Goal: Task Accomplishment & Management: Use online tool/utility

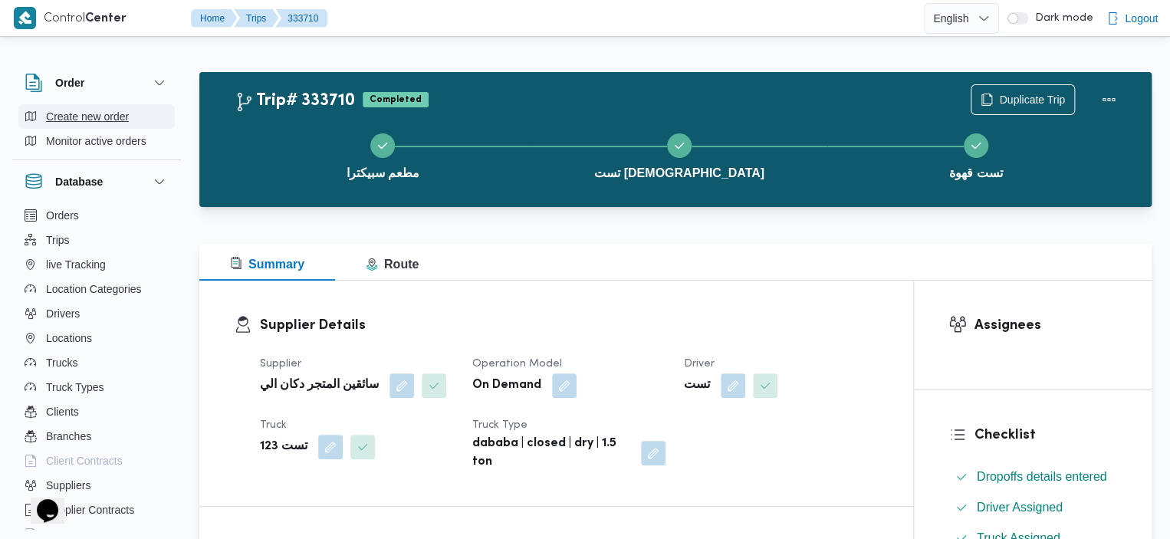
click at [106, 119] on span "Create new order" at bounding box center [87, 116] width 83 height 18
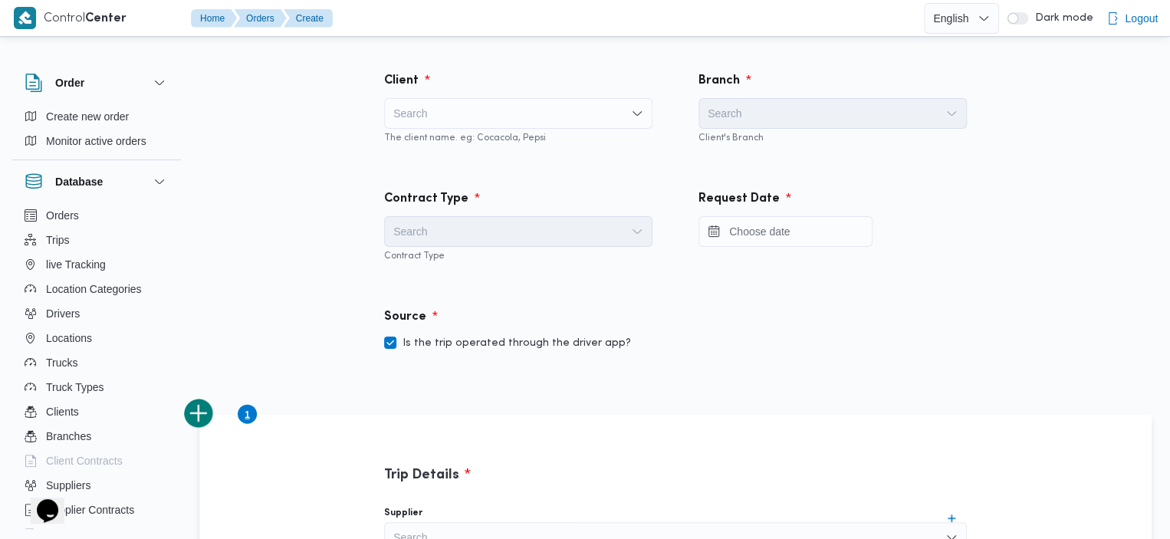
click at [565, 115] on div "Search" at bounding box center [518, 113] width 268 height 31
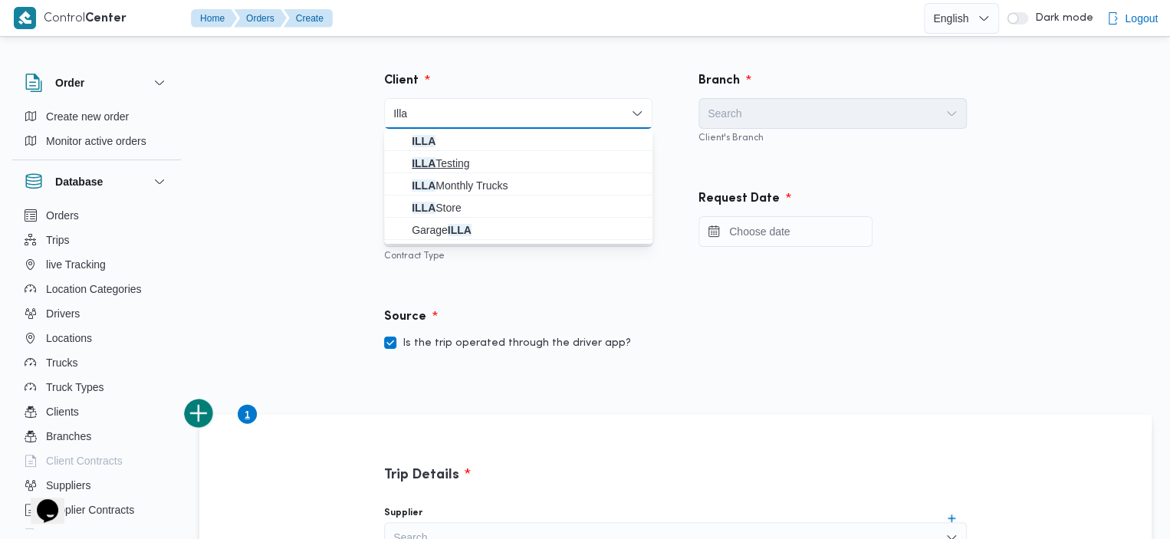
type input "Illa"
click at [469, 161] on span "ILLA Testing" at bounding box center [528, 163] width 232 height 18
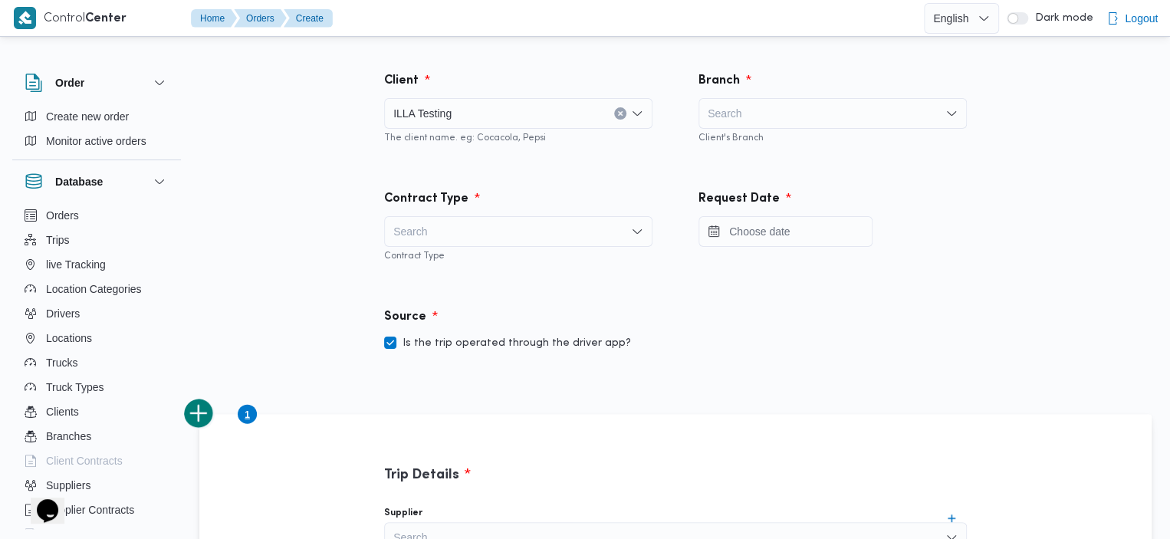
click at [773, 107] on div "Search" at bounding box center [832, 113] width 268 height 31
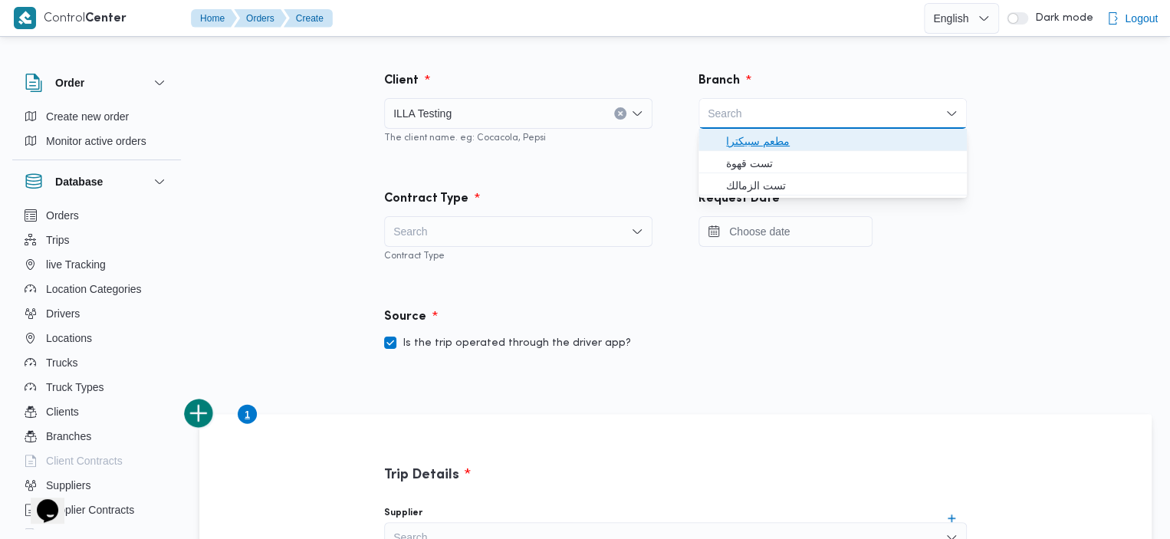
click at [773, 137] on span "مطعم سبيكترا" at bounding box center [842, 141] width 232 height 18
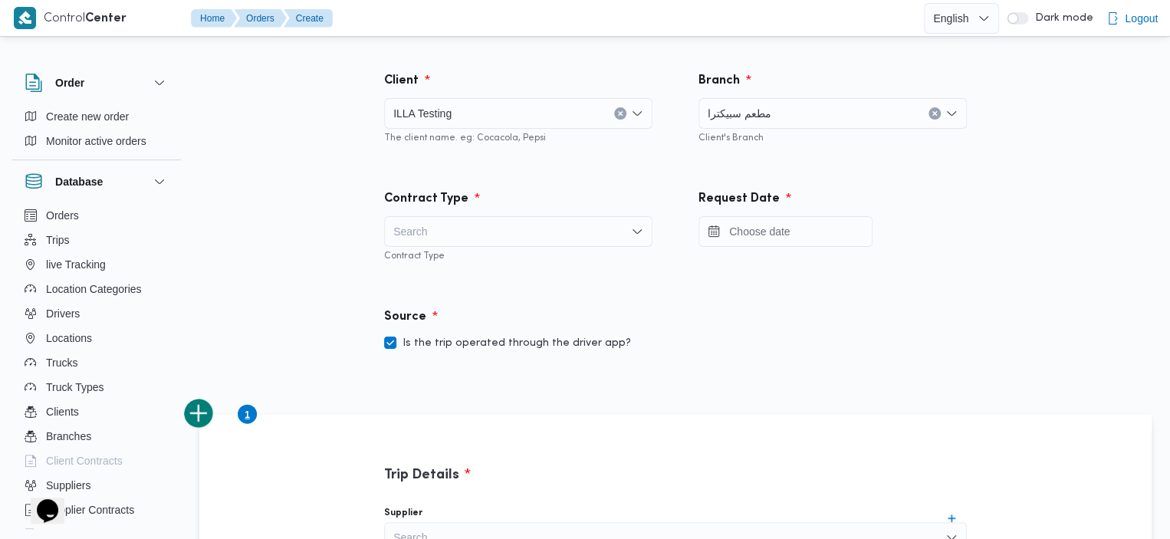
click at [495, 225] on div "Search" at bounding box center [518, 231] width 268 height 31
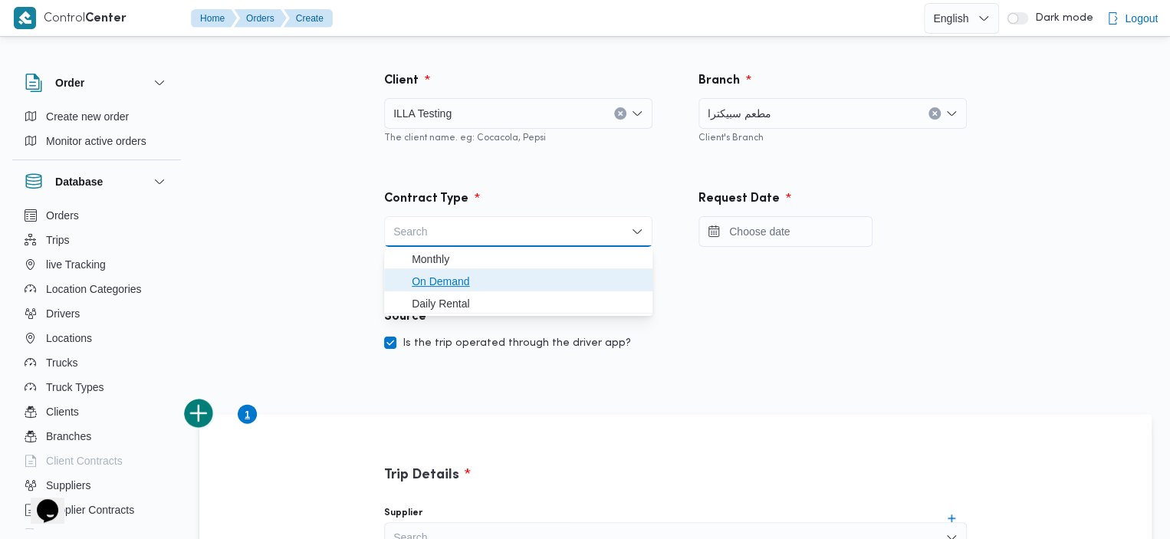
click at [500, 278] on span "On Demand" at bounding box center [528, 281] width 232 height 18
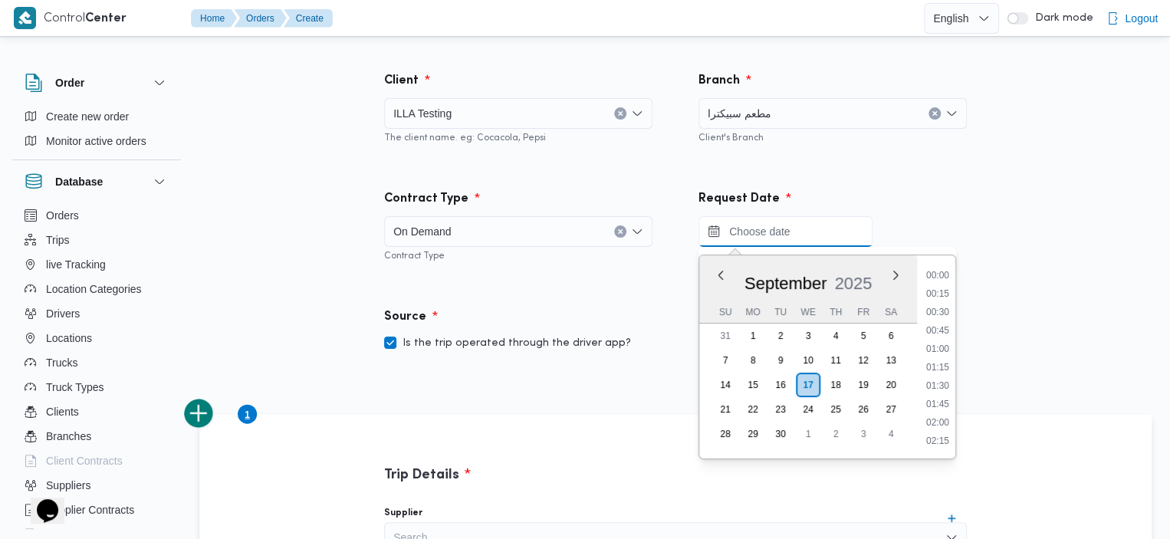
click at [738, 236] on input "Press the down key to enter a popover containing a calendar. Press the escape k…" at bounding box center [785, 231] width 174 height 31
click at [939, 364] on li "14:30" at bounding box center [937, 367] width 35 height 15
type input "17/09/2025 14:30"
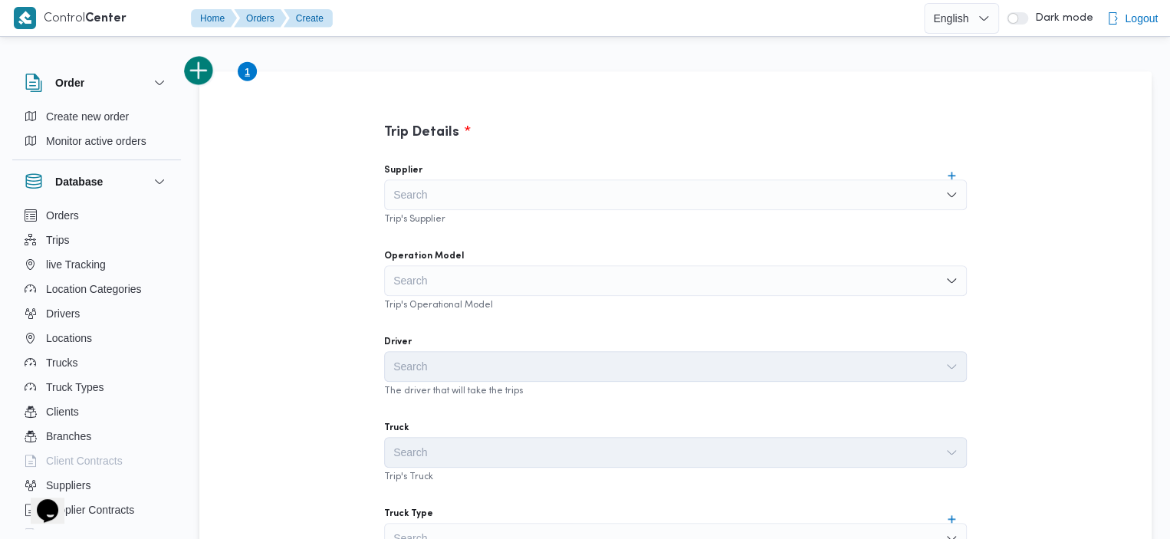
click at [730, 197] on div "Search" at bounding box center [675, 194] width 583 height 31
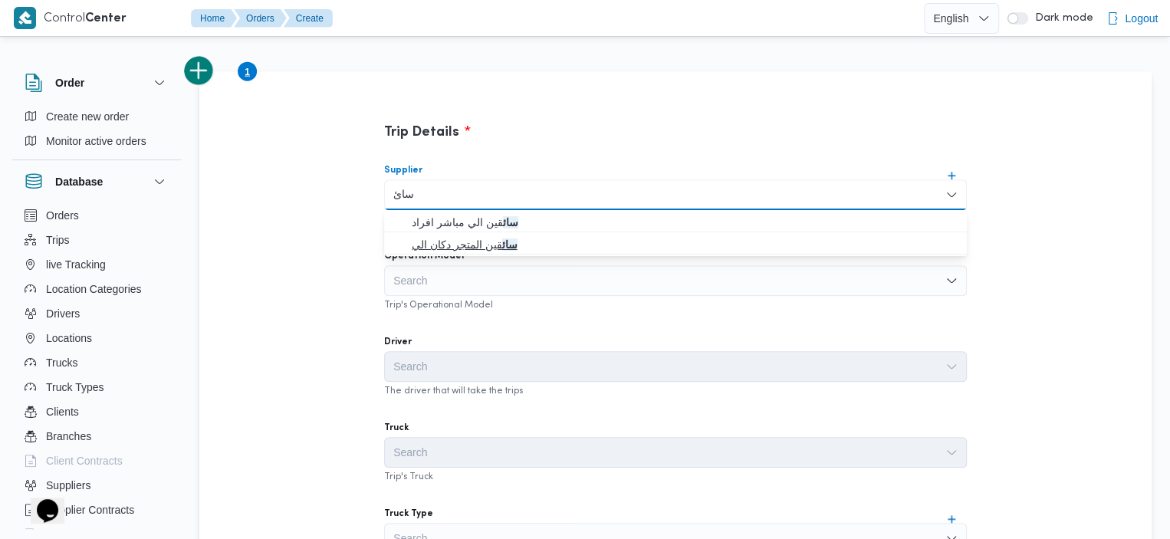
type input "سائ"
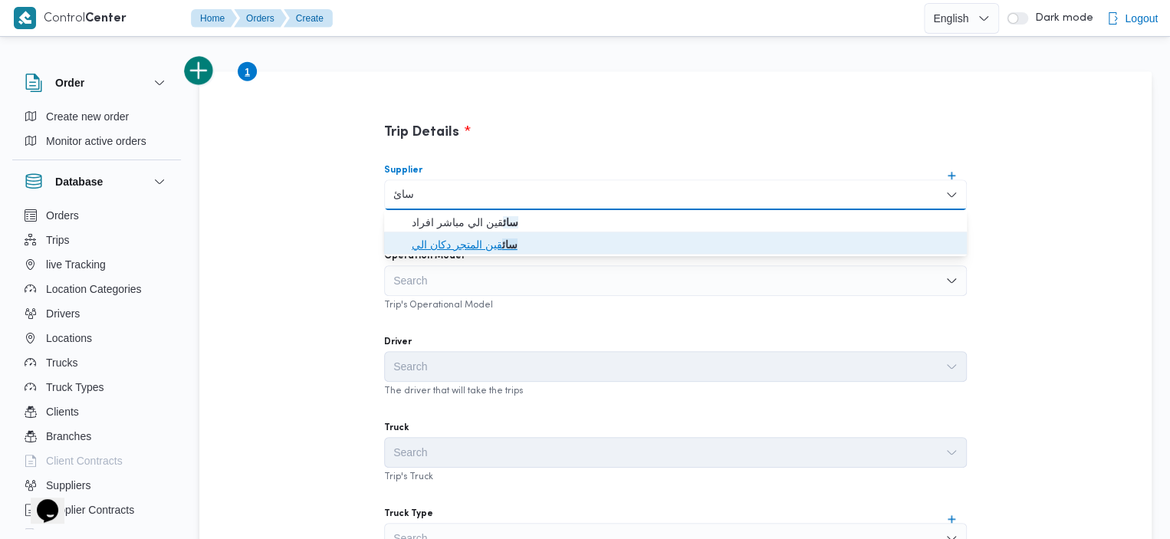
click at [502, 248] on mark "سائ" at bounding box center [508, 244] width 15 height 12
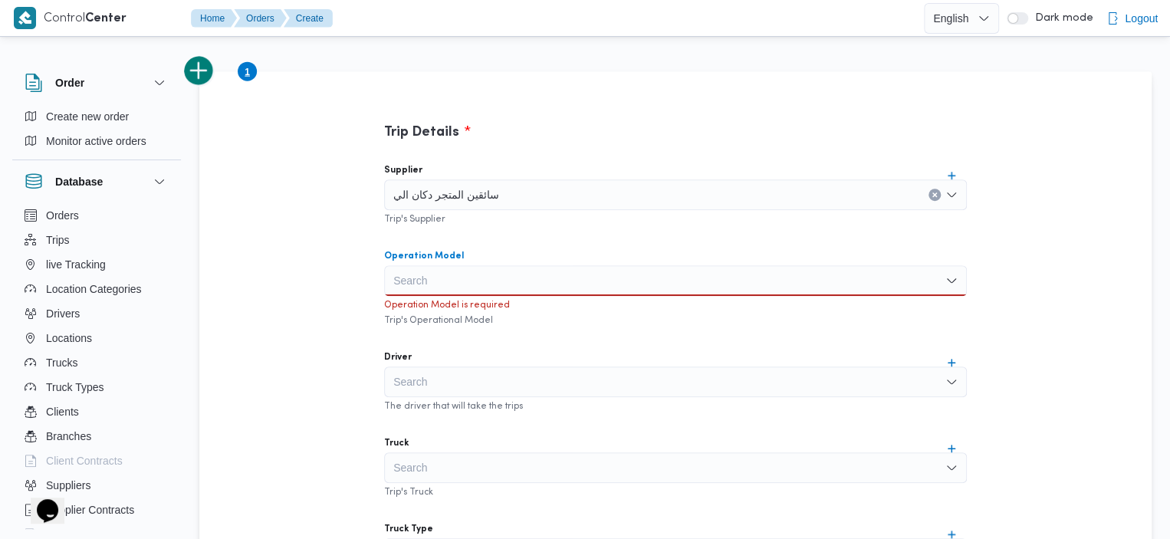
click at [534, 279] on div "Search" at bounding box center [675, 280] width 583 height 31
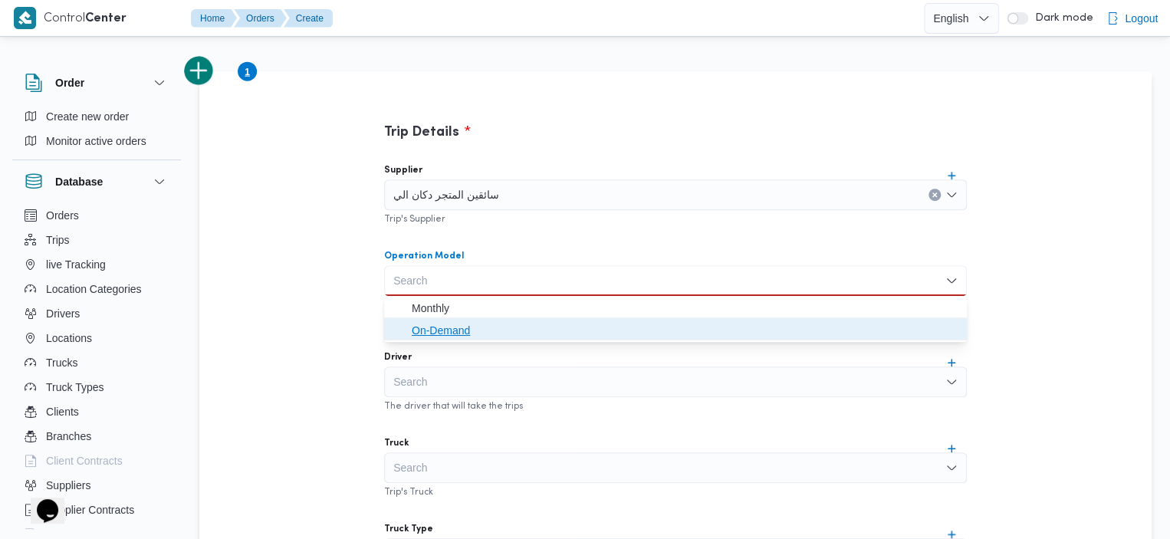
click at [485, 327] on span "On-Demand" at bounding box center [685, 330] width 546 height 18
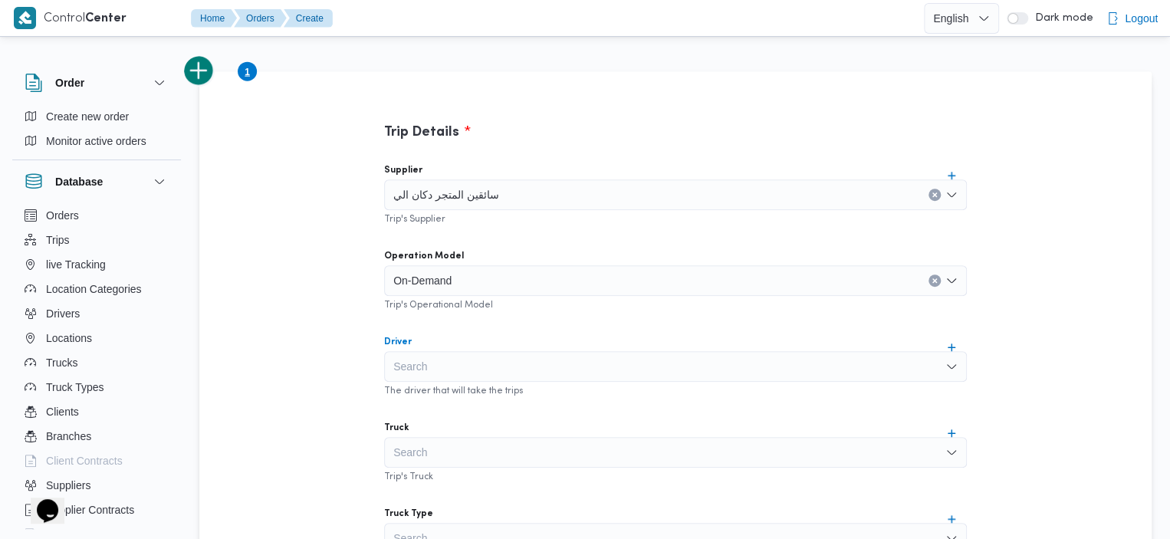
click at [527, 364] on div "Search" at bounding box center [675, 366] width 583 height 31
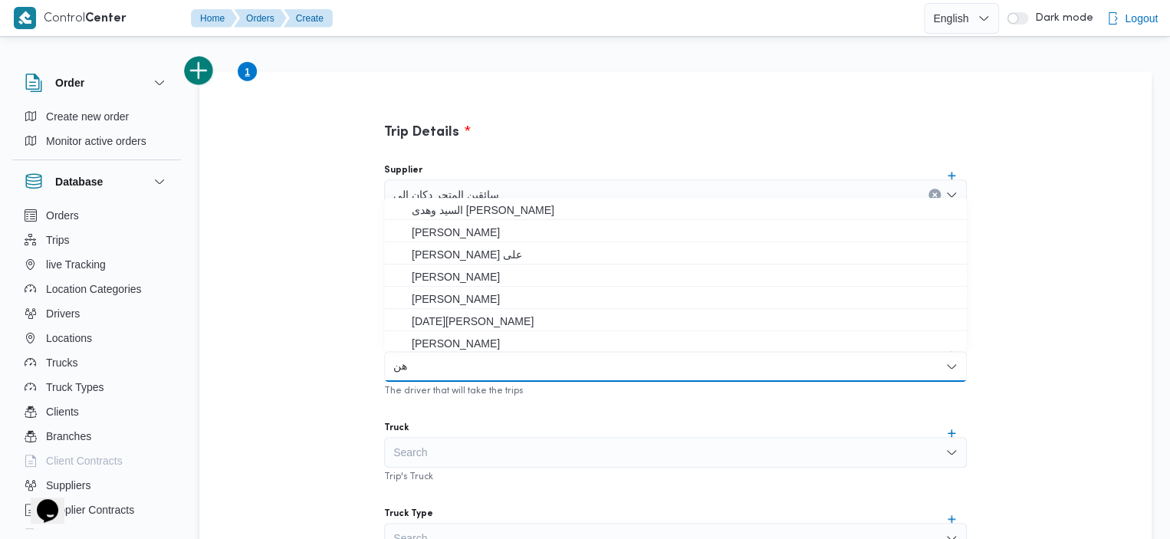
type input "ه"
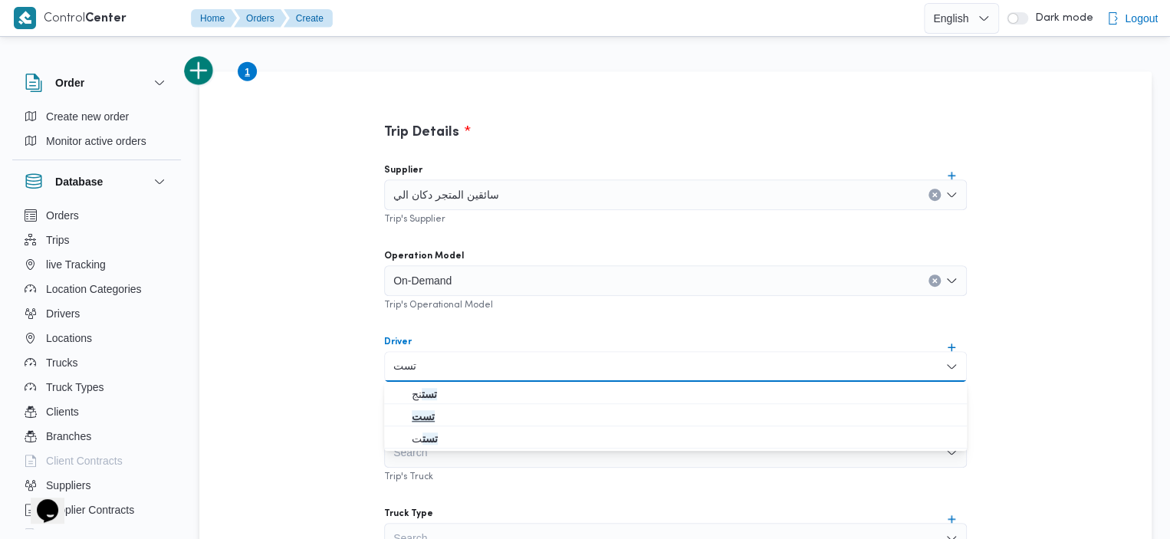
type input "تست"
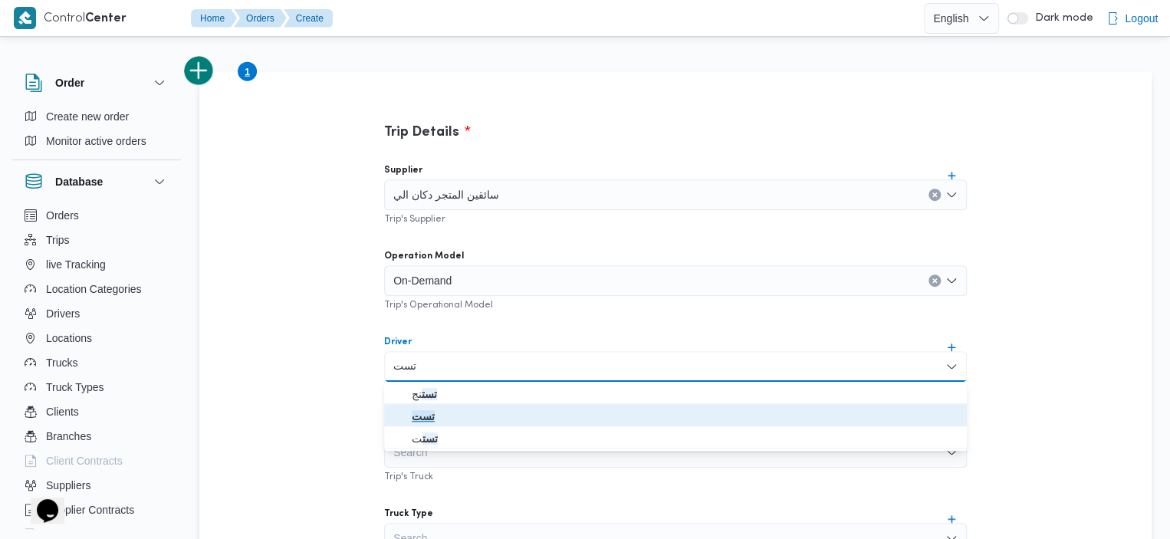
click at [460, 412] on span "تست" at bounding box center [685, 416] width 546 height 18
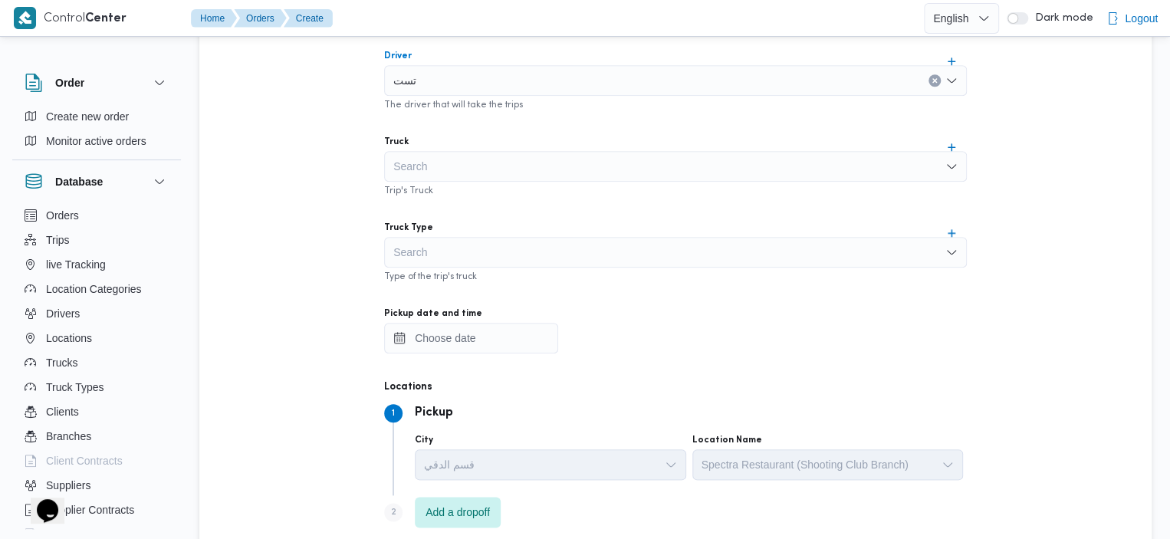
scroll to position [622, 0]
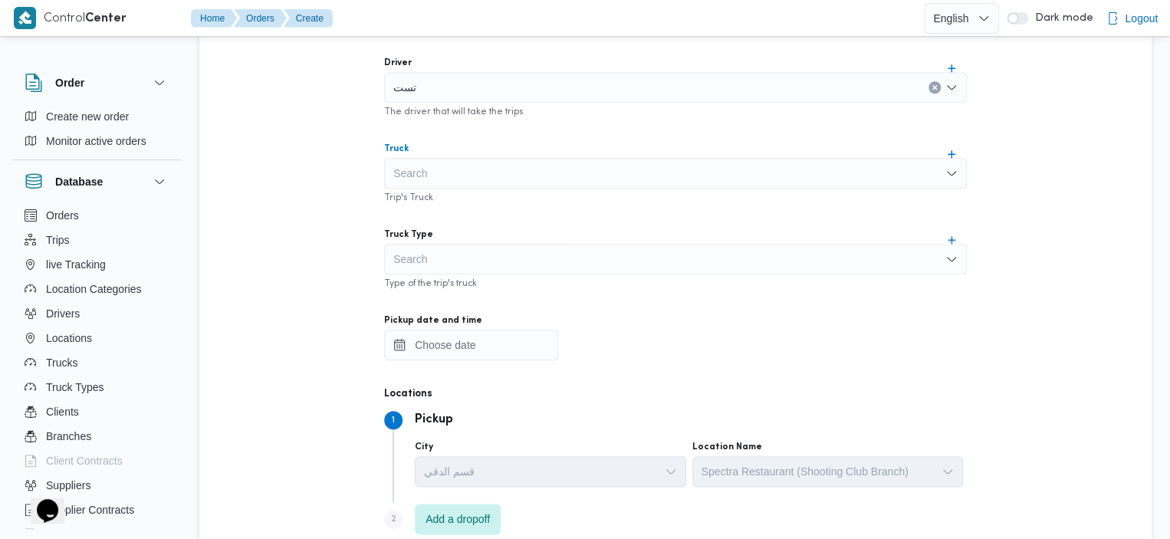
click at [563, 174] on div "Search" at bounding box center [675, 173] width 583 height 31
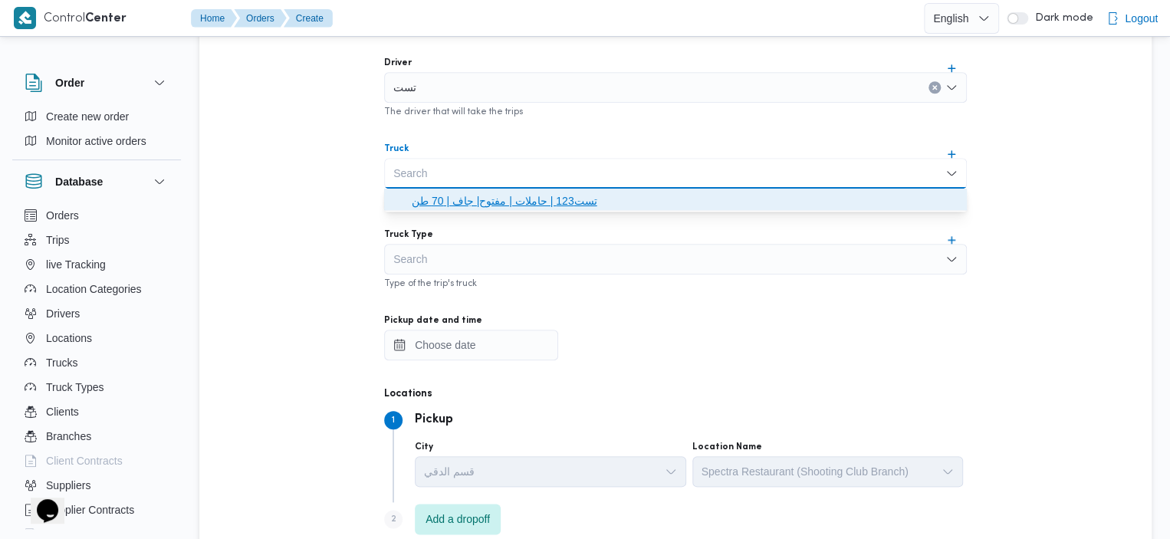
click at [497, 196] on span "تست123 | حاملات | مفتوح| جاف | 70 طن" at bounding box center [685, 201] width 546 height 18
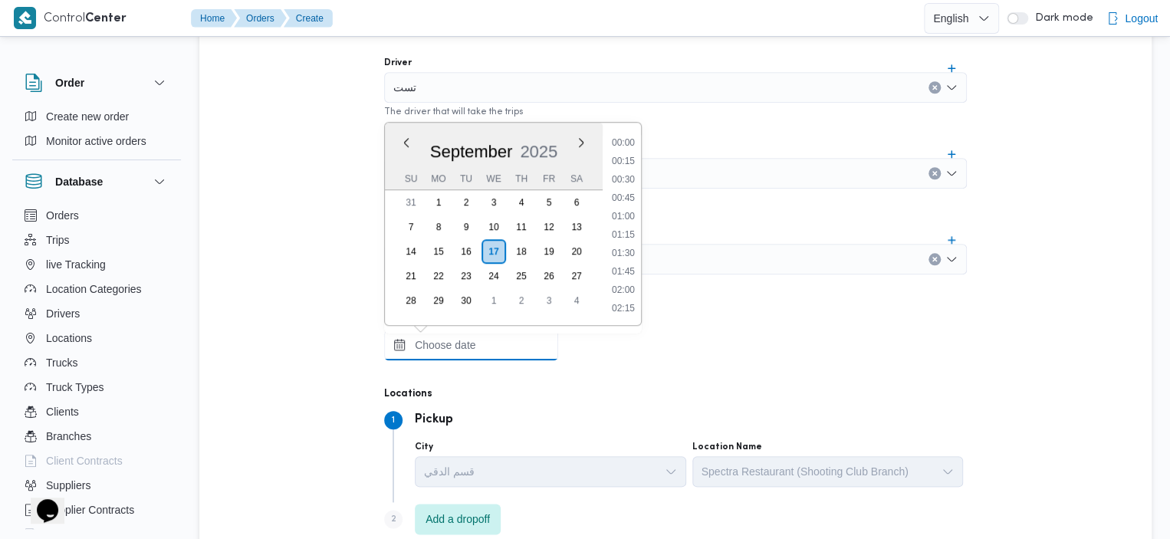
click at [494, 339] on input "Pickup date and time" at bounding box center [471, 345] width 174 height 31
click at [631, 247] on li "14:45" at bounding box center [624, 252] width 36 height 15
type input "17/09/2025 14:45"
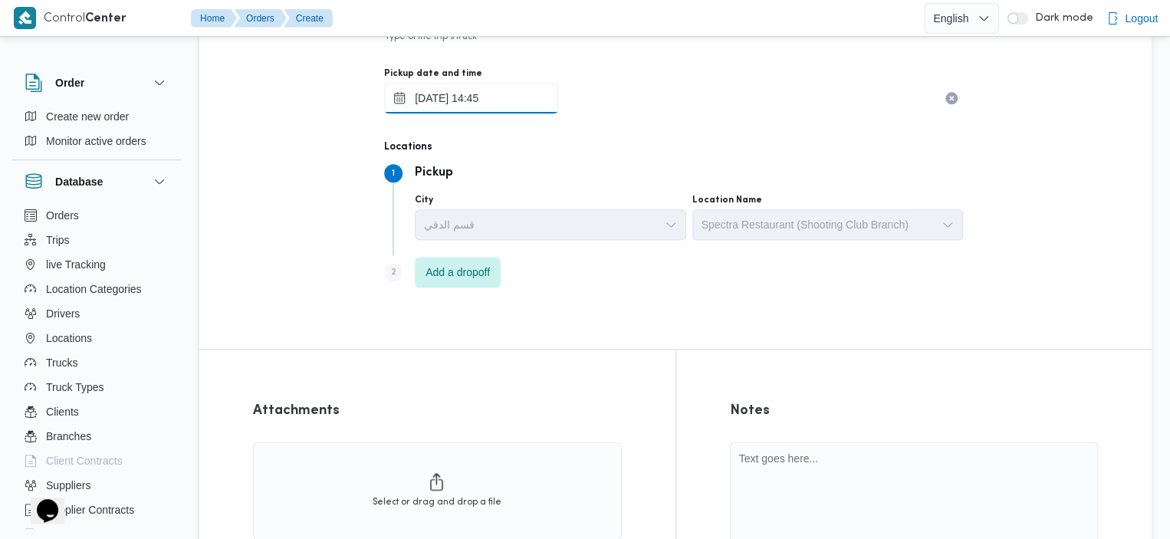
scroll to position [874, 0]
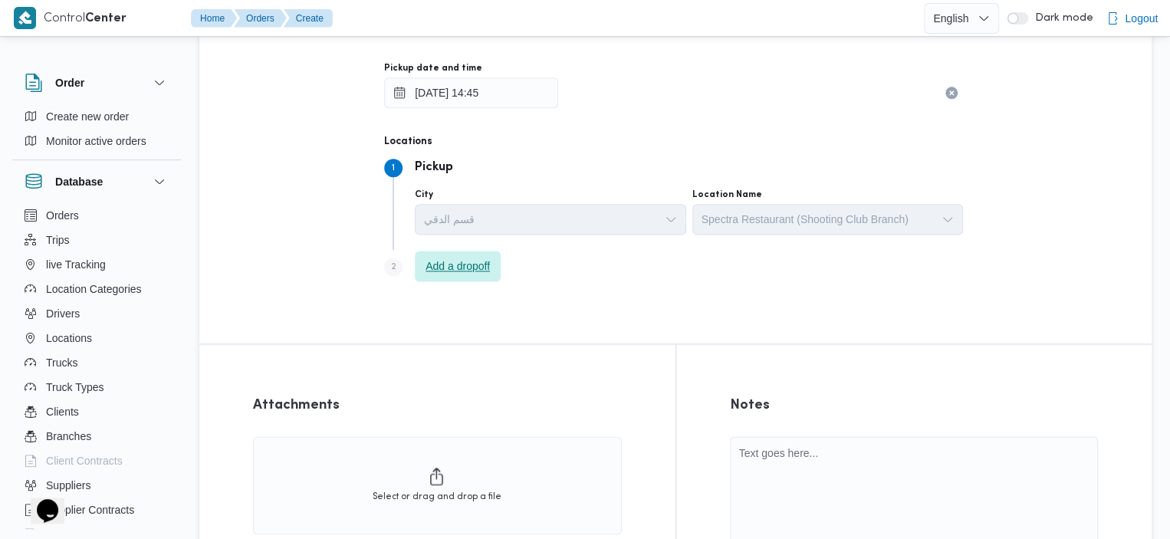
click at [449, 265] on span "Add a dropoff" at bounding box center [458, 266] width 64 height 18
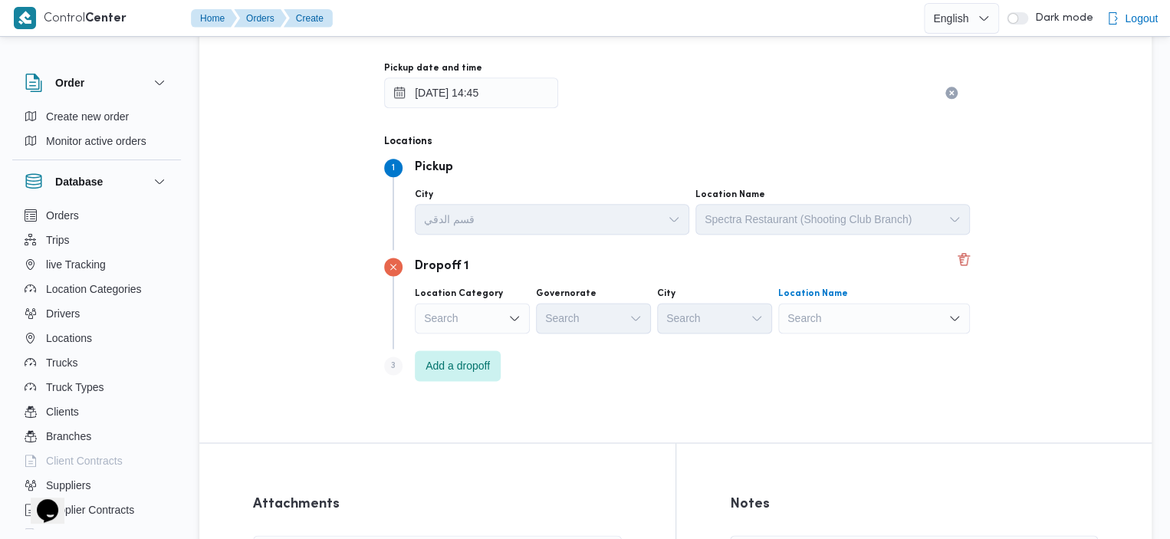
click at [845, 321] on div "Search" at bounding box center [874, 318] width 192 height 31
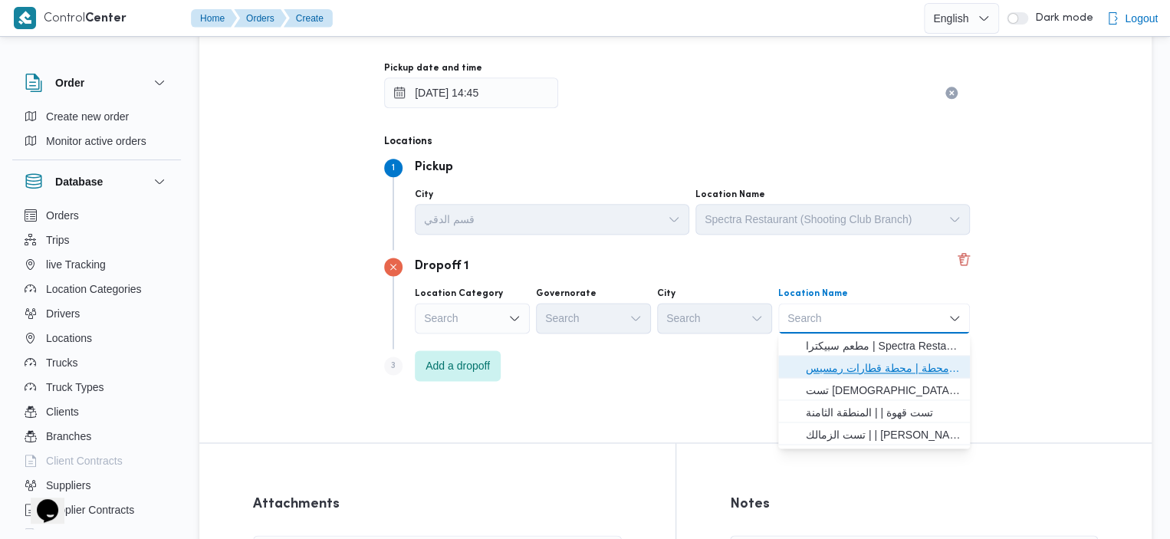
click at [867, 366] on span "تستت محطة | محطة قطارات رمسيس القاهرة | الفجالة" at bounding box center [883, 368] width 155 height 18
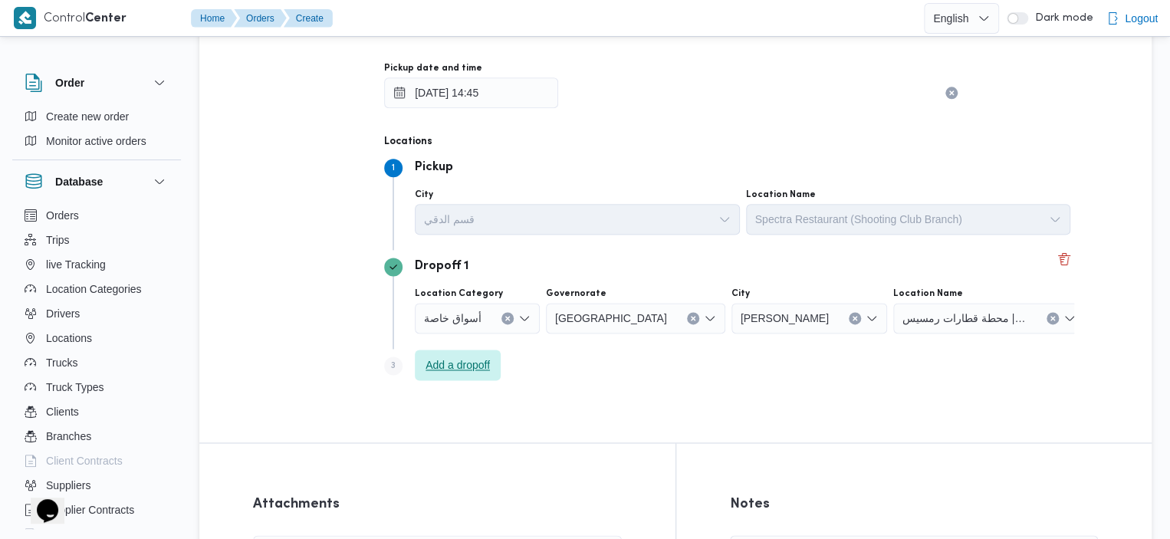
click at [437, 364] on span "Add a dropoff" at bounding box center [458, 365] width 64 height 18
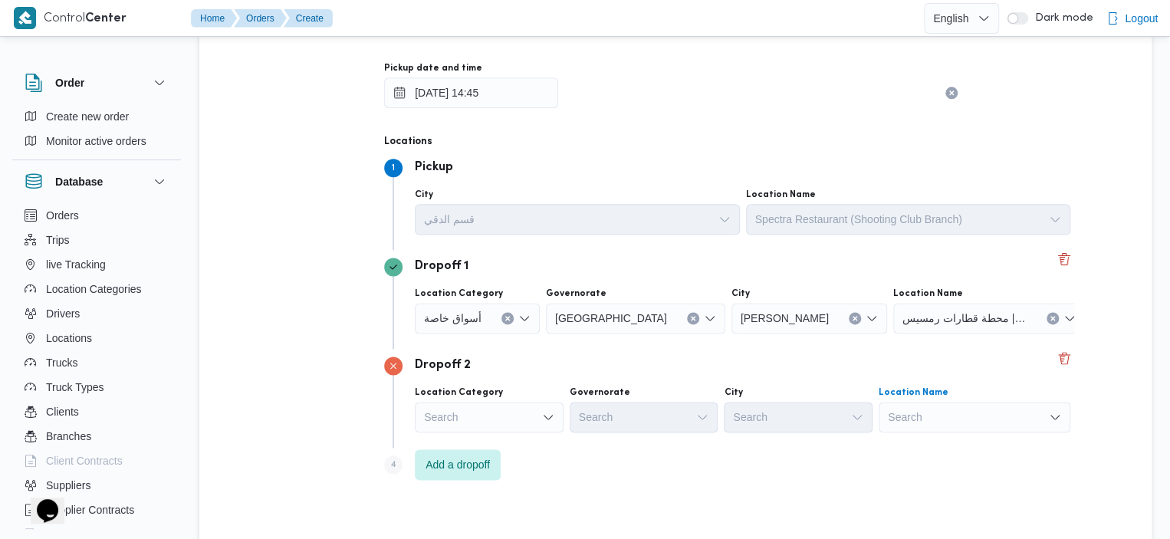
click at [951, 403] on div "Search" at bounding box center [975, 417] width 192 height 31
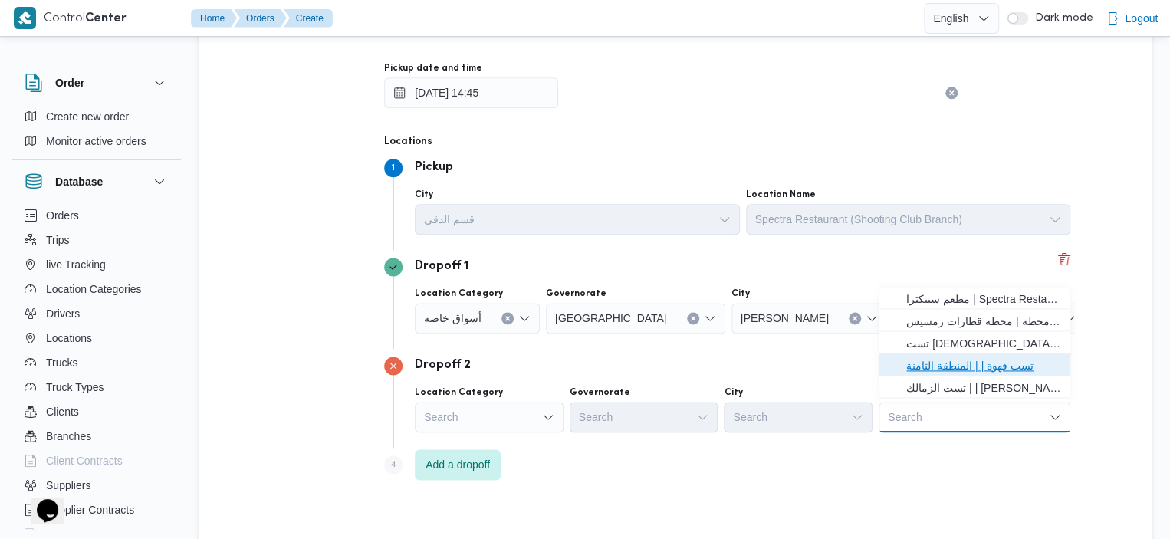
click at [963, 366] on span "تست قهوة | | المنطقة الثامنة" at bounding box center [983, 366] width 155 height 18
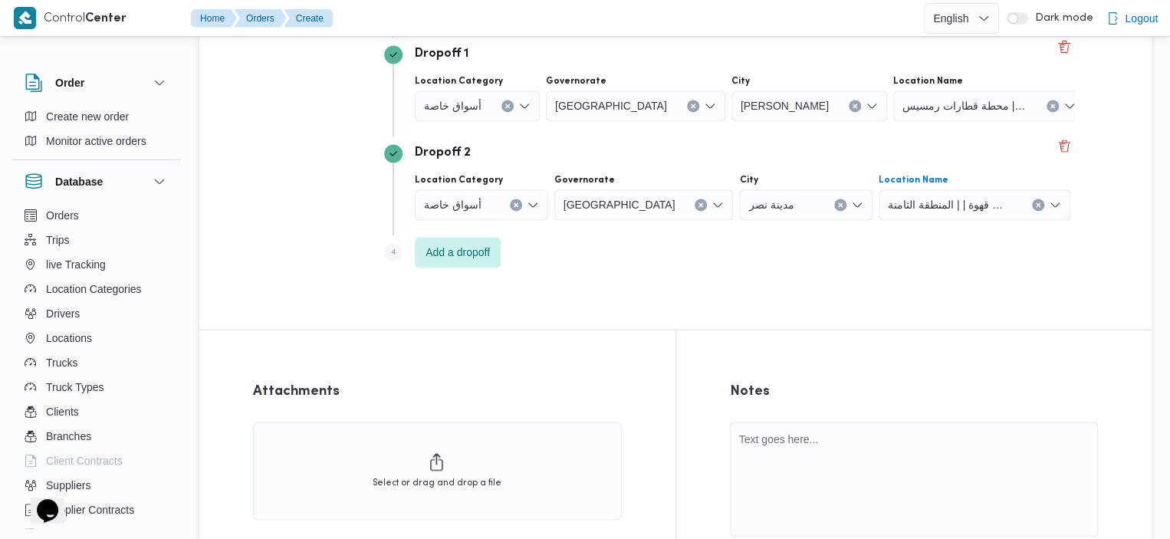
scroll to position [1236, 0]
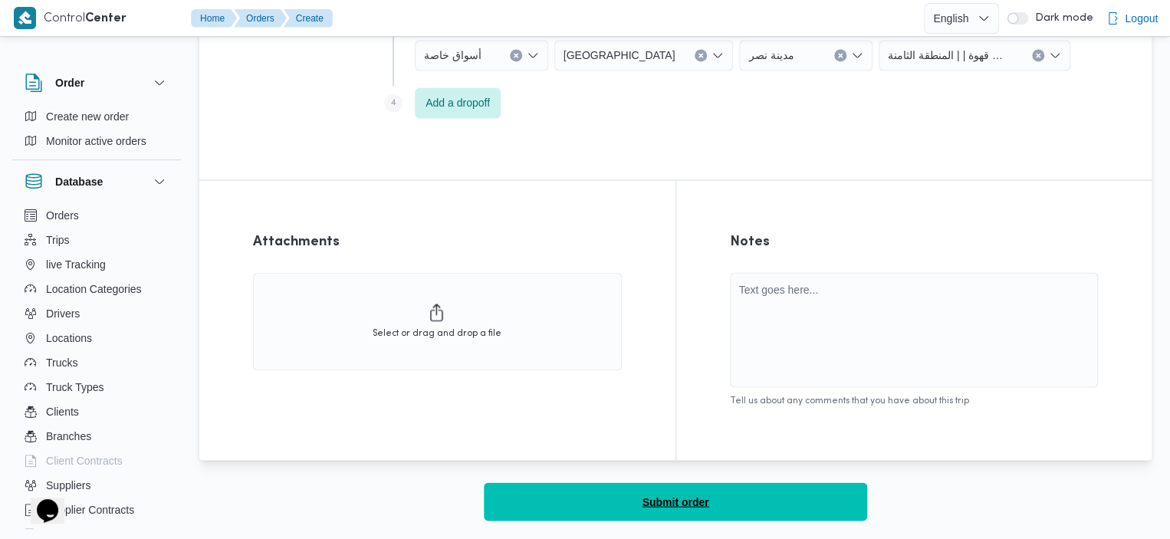
click at [749, 497] on button "Submit order" at bounding box center [675, 501] width 383 height 38
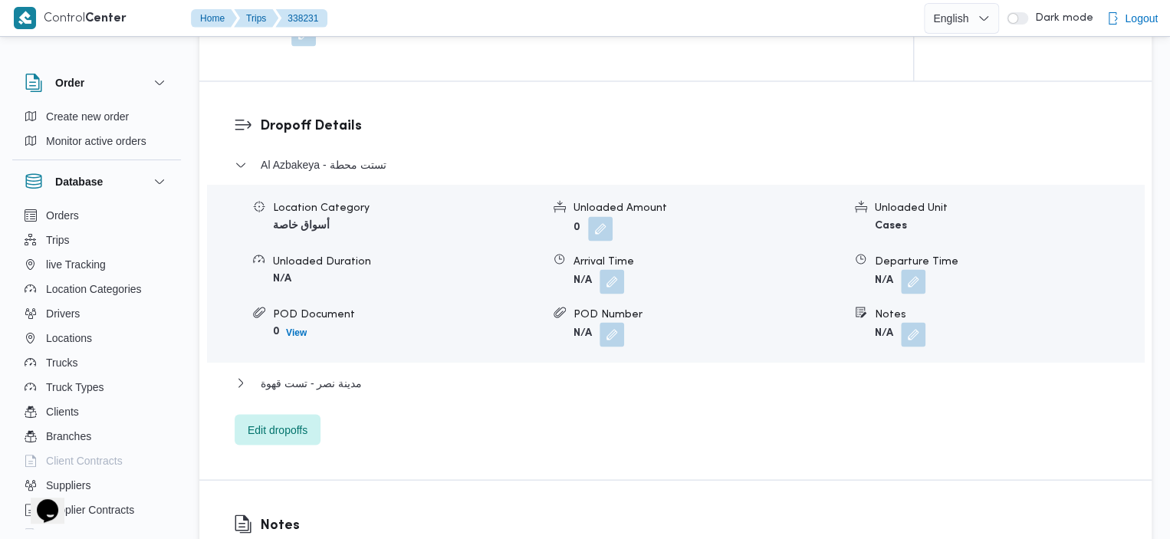
scroll to position [1249, 0]
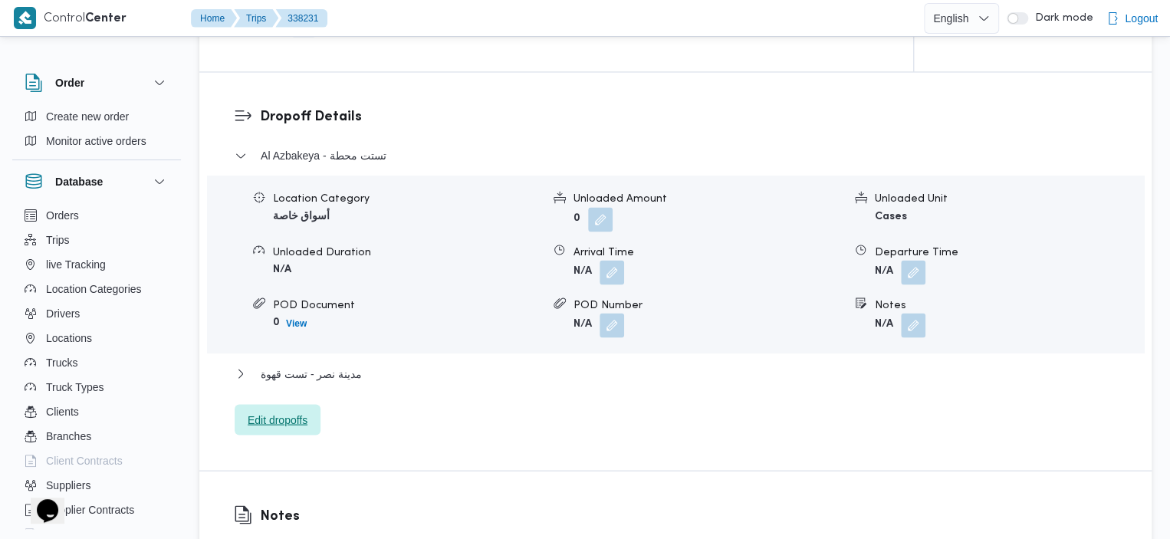
click at [283, 410] on span "Edit dropoffs" at bounding box center [278, 419] width 60 height 18
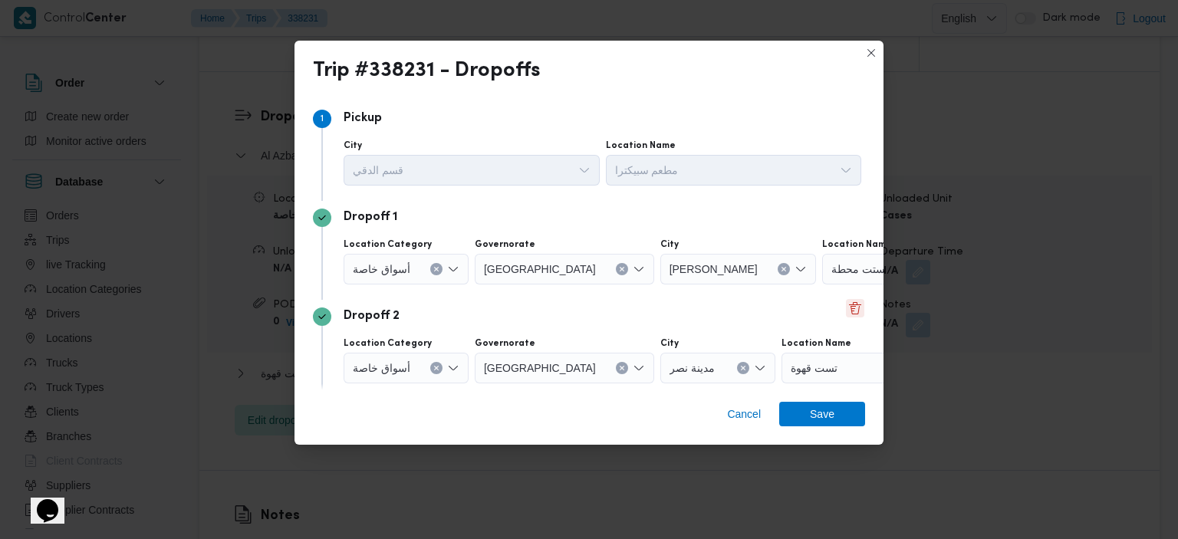
click at [849, 305] on button "Delete" at bounding box center [855, 308] width 18 height 18
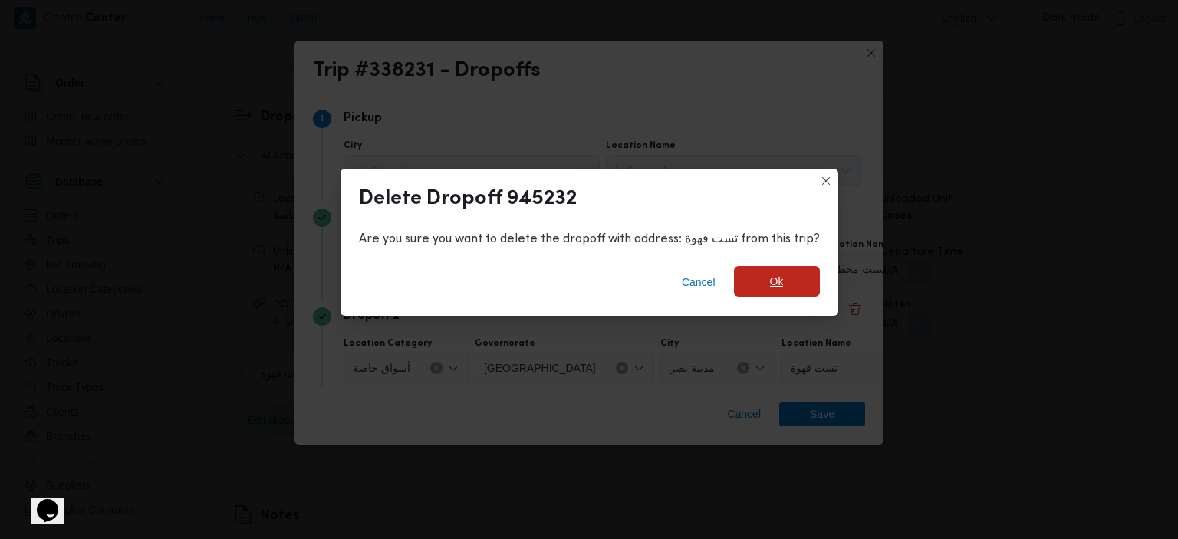
click at [762, 271] on span "Ok" at bounding box center [777, 281] width 86 height 31
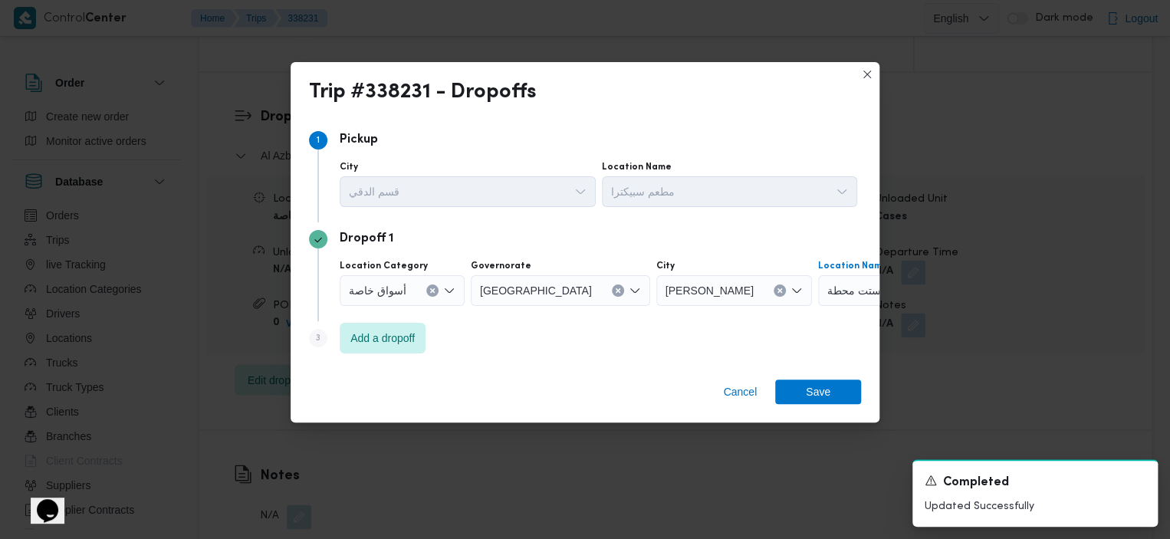
click at [873, 288] on div "تستت محطة" at bounding box center [914, 290] width 192 height 31
click at [452, 297] on div "أسواق خاصة" at bounding box center [402, 290] width 125 height 31
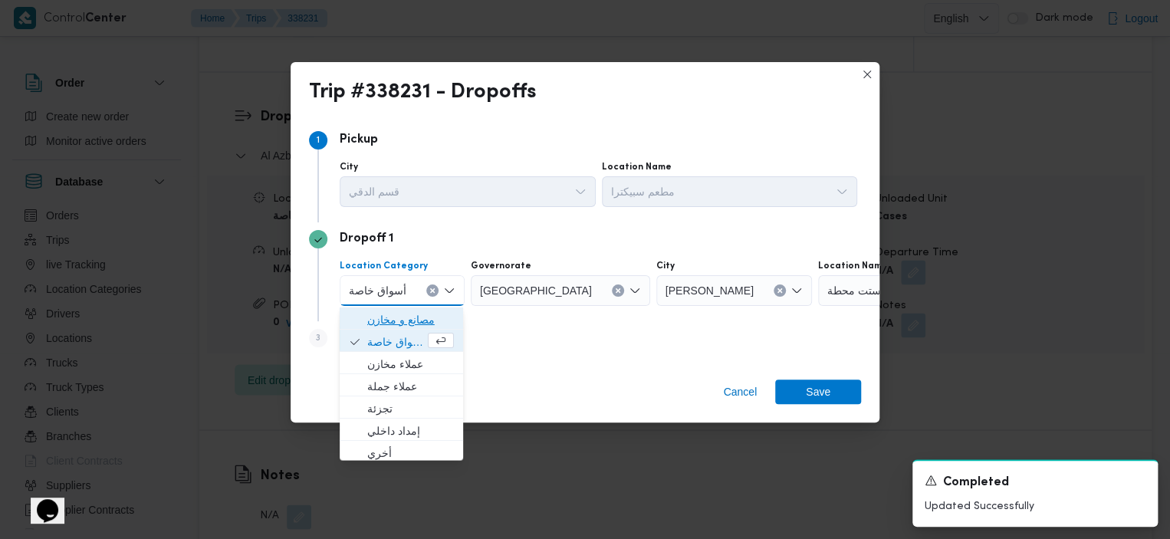
click at [426, 318] on span "مصانع و مخازن" at bounding box center [410, 319] width 87 height 18
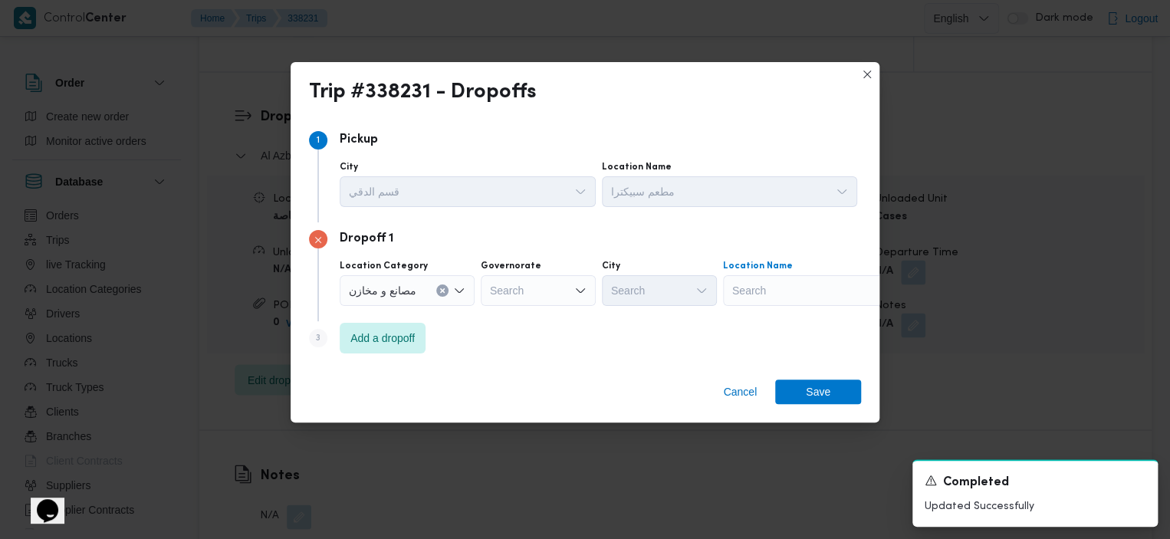
click at [797, 291] on div "Search" at bounding box center [819, 290] width 192 height 31
click at [748, 232] on div "Dropoff 1" at bounding box center [585, 239] width 552 height 18
click at [440, 297] on div "مصانع و مخازن" at bounding box center [407, 290] width 135 height 31
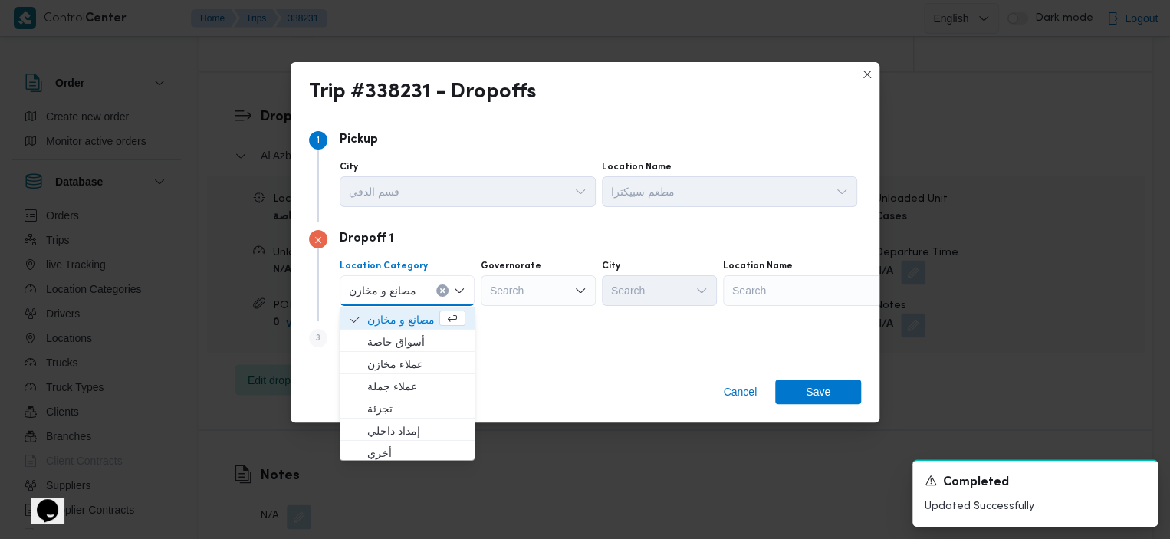
click at [442, 294] on icon "Clear input" at bounding box center [442, 291] width 6 height 6
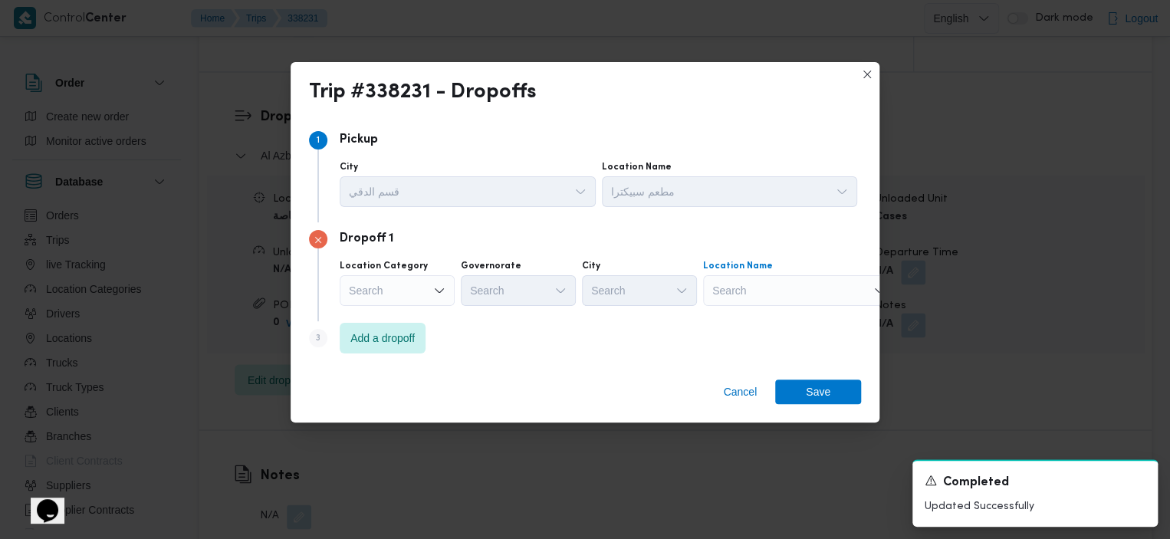
click at [813, 283] on div "Search" at bounding box center [799, 290] width 192 height 31
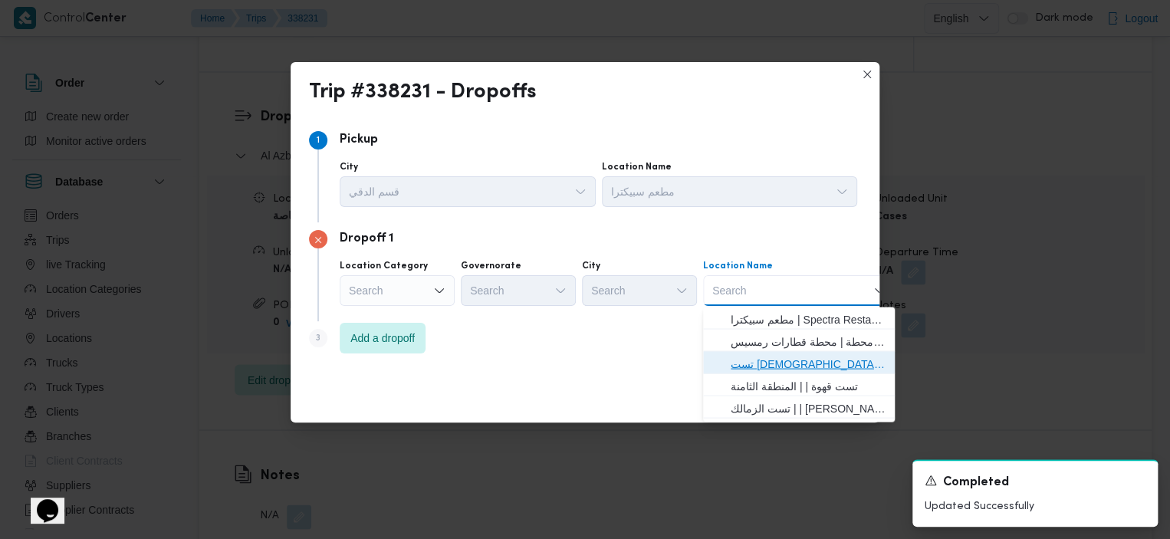
click at [819, 364] on span "تست مسجد | | المحمدي" at bounding box center [808, 363] width 155 height 18
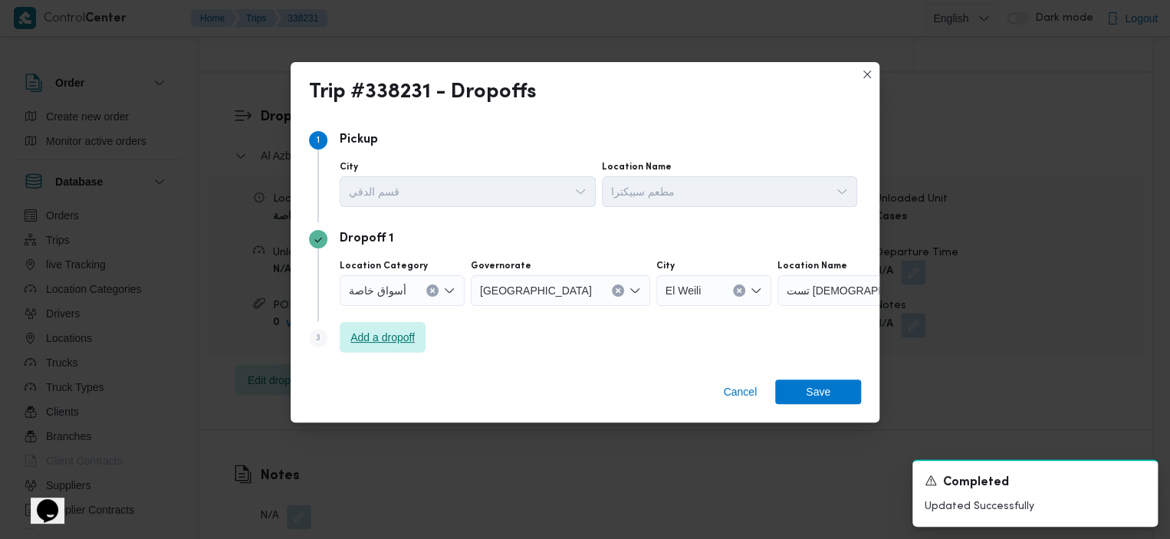
click at [383, 343] on span "Add a dropoff" at bounding box center [382, 337] width 64 height 18
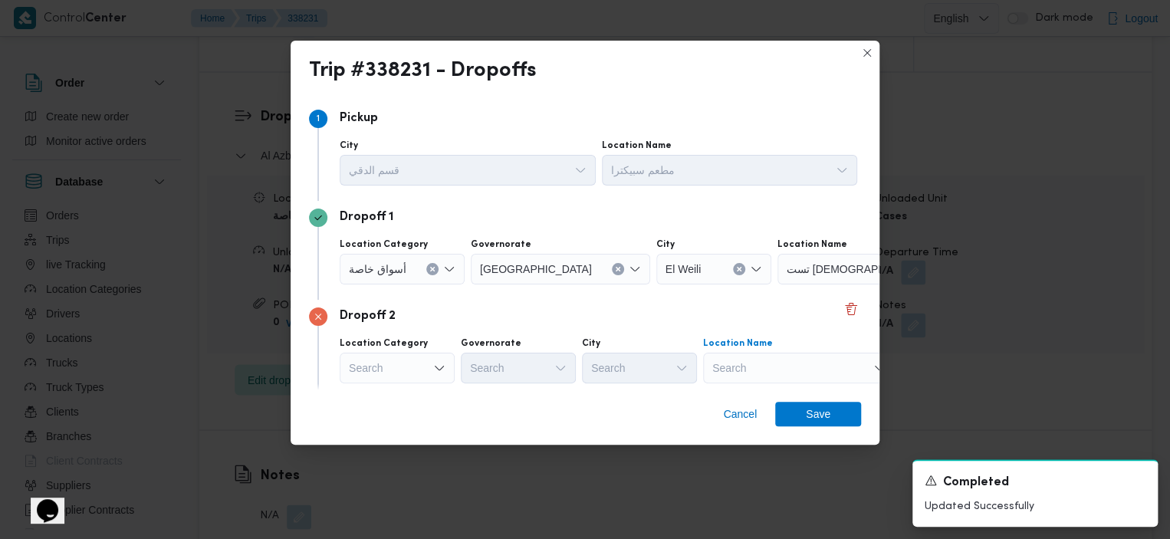
click at [773, 361] on div "Search" at bounding box center [799, 368] width 192 height 31
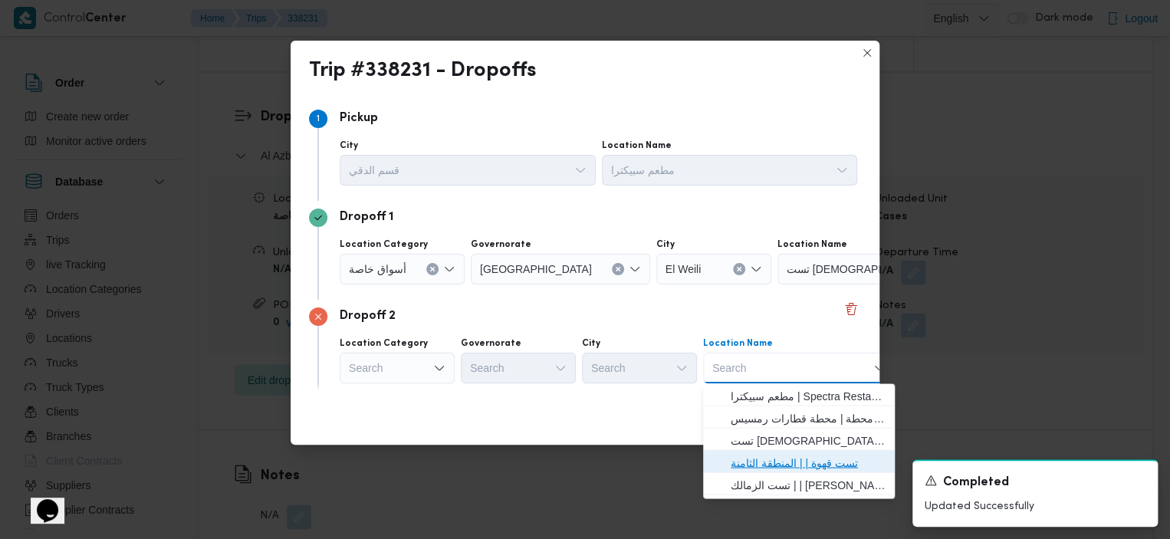
click at [781, 460] on span "تست قهوة | | المنطقة الثامنة" at bounding box center [808, 462] width 155 height 18
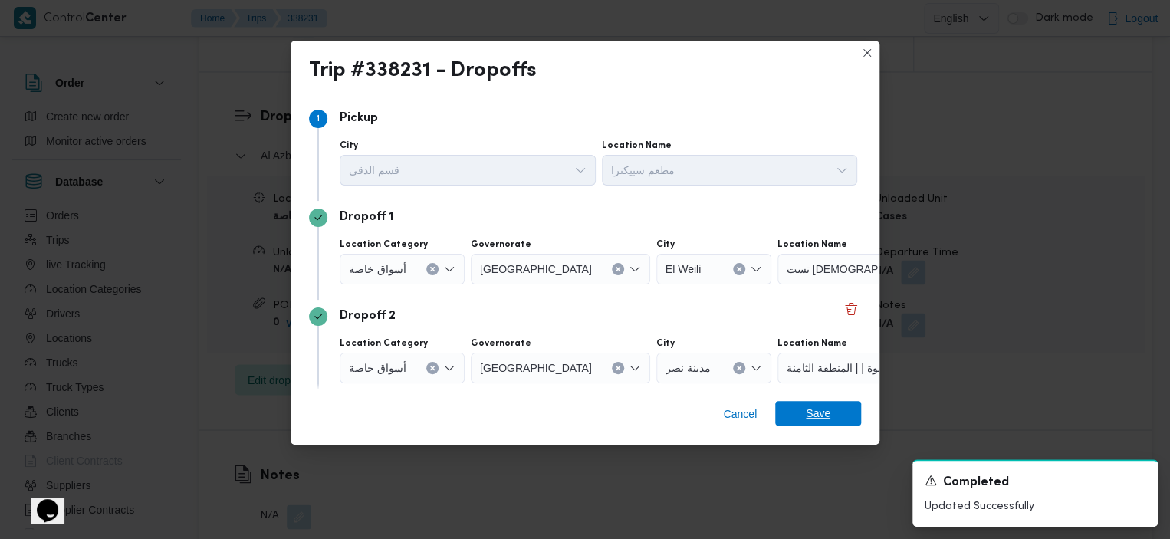
click at [801, 409] on span "Save" at bounding box center [818, 413] width 86 height 25
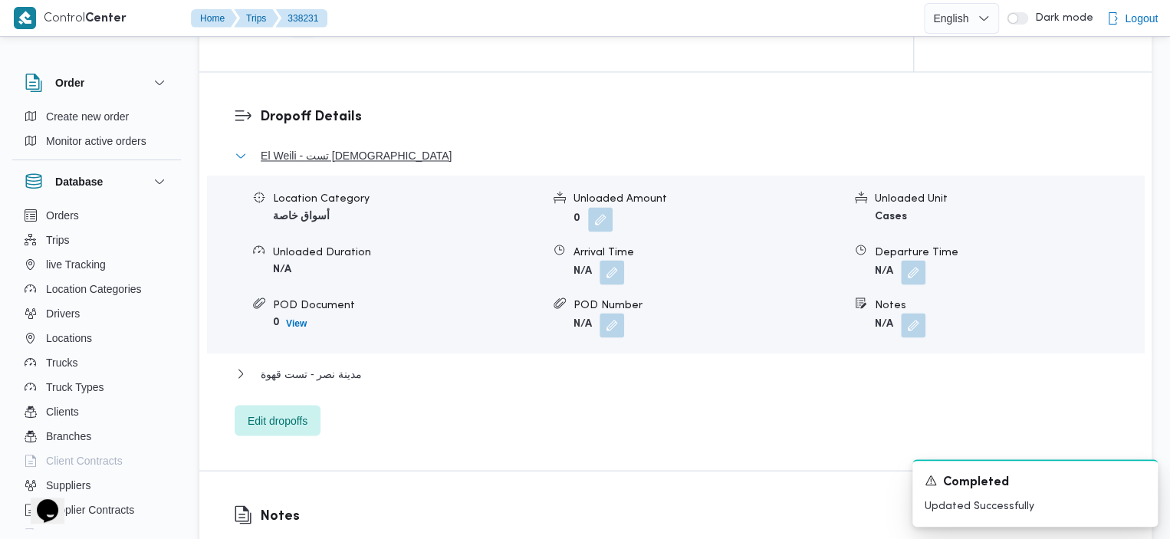
click at [537, 146] on button "El Weili - تست [DEMOGRAPHIC_DATA]" at bounding box center [676, 155] width 883 height 18
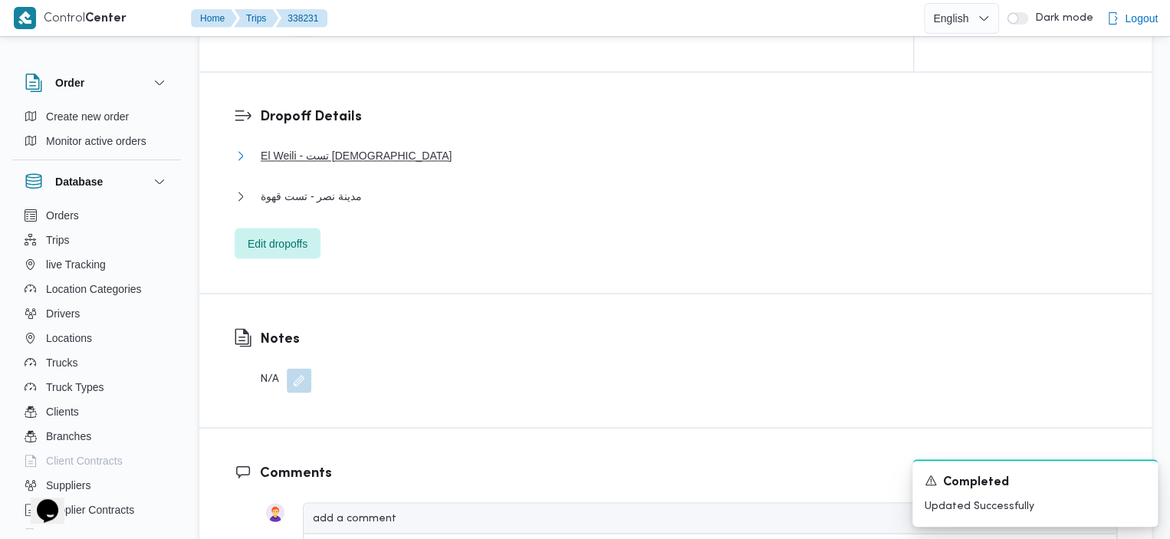
click at [347, 146] on span "El Weili - تست [DEMOGRAPHIC_DATA]" at bounding box center [356, 155] width 191 height 18
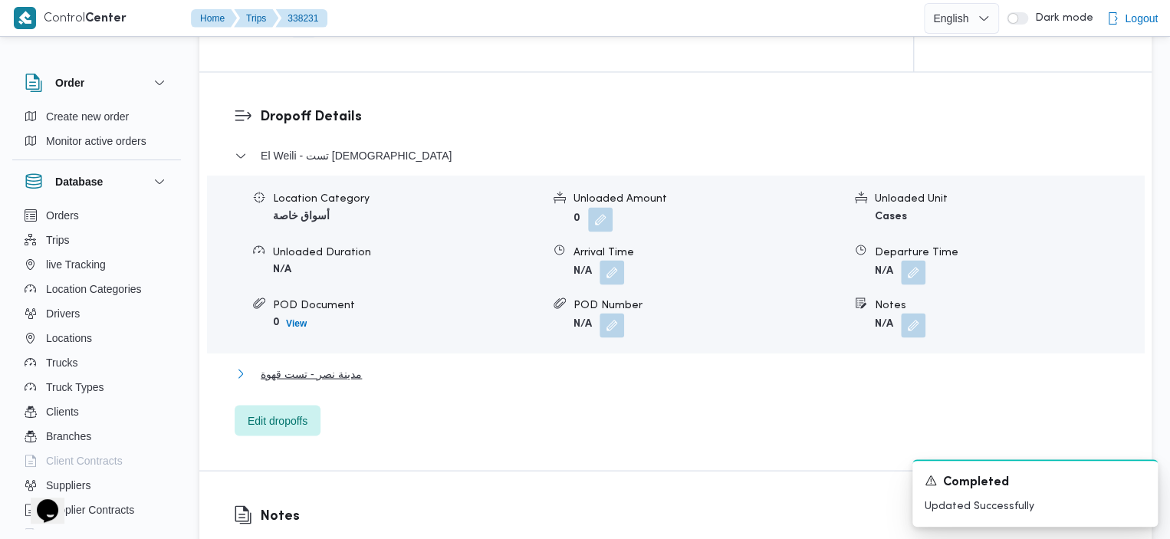
click at [337, 364] on span "مدينة نصر - تست قهوة" at bounding box center [311, 373] width 101 height 18
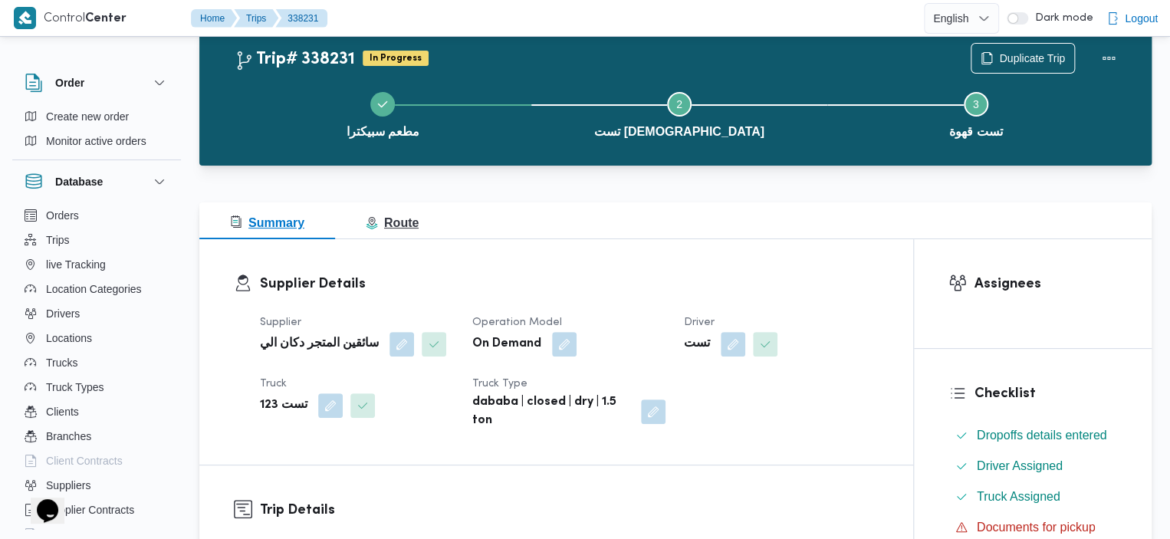
click at [406, 222] on span "Route" at bounding box center [392, 222] width 53 height 13
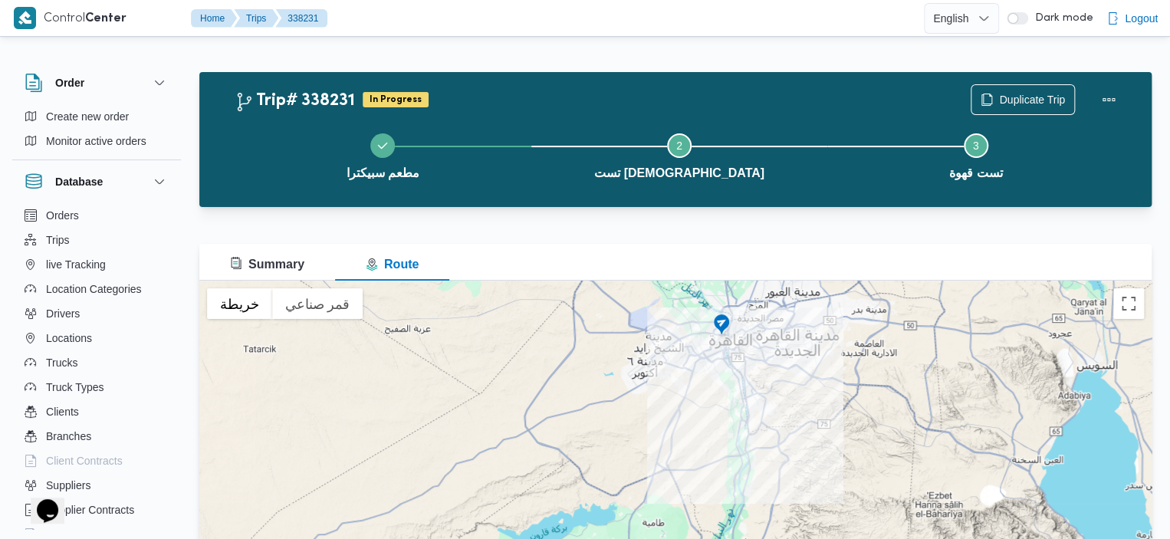
drag, startPoint x: 729, startPoint y: 305, endPoint x: 650, endPoint y: 383, distance: 110.6
click at [650, 384] on div at bounding box center [675, 472] width 952 height 383
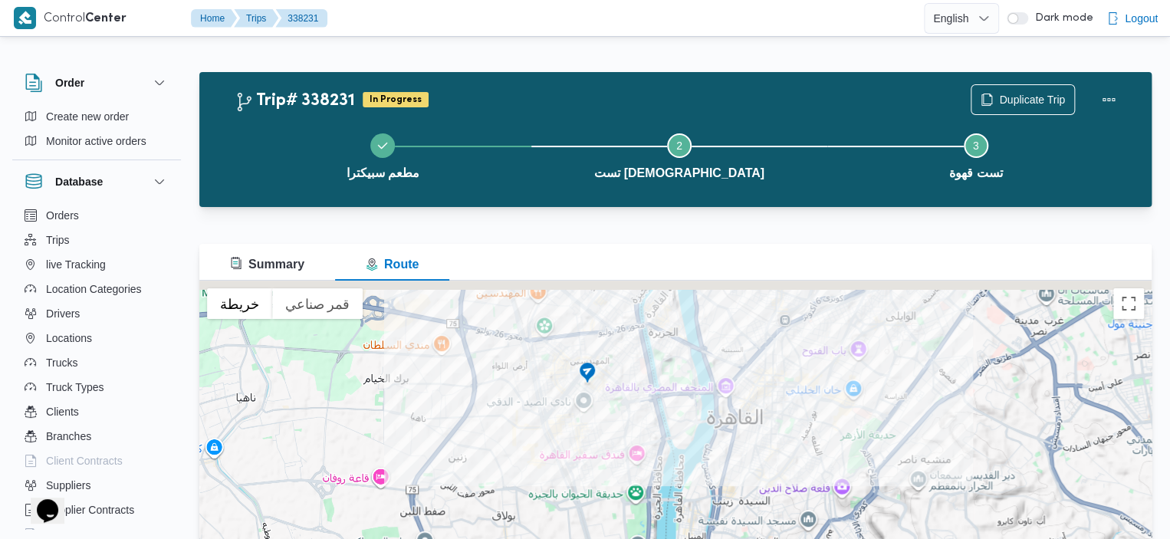
drag, startPoint x: 738, startPoint y: 300, endPoint x: 728, endPoint y: 387, distance: 87.9
click at [728, 388] on div at bounding box center [675, 472] width 952 height 383
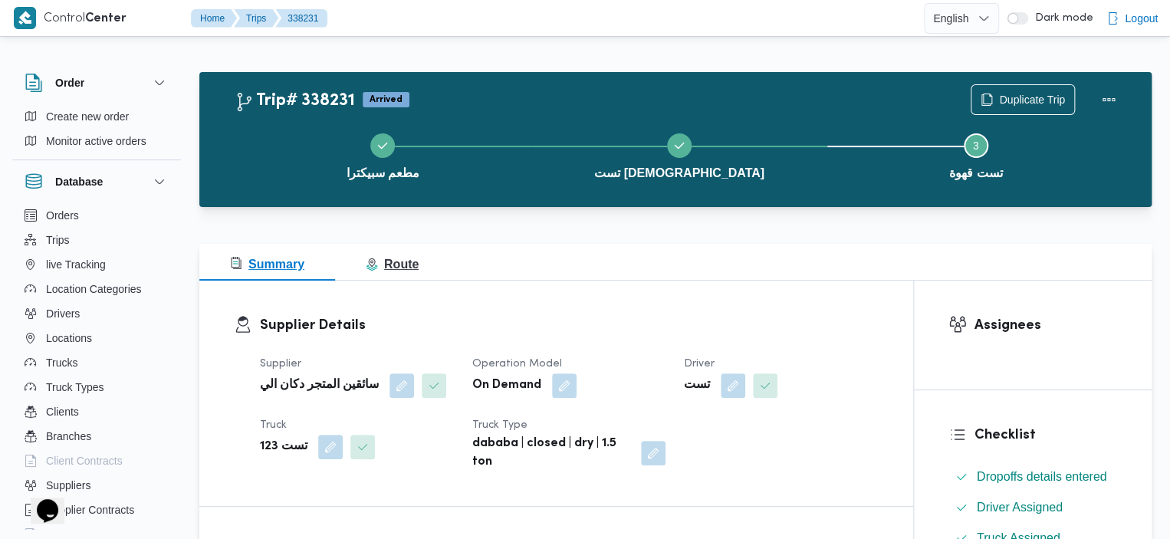
click at [383, 264] on span "Route" at bounding box center [392, 264] width 53 height 13
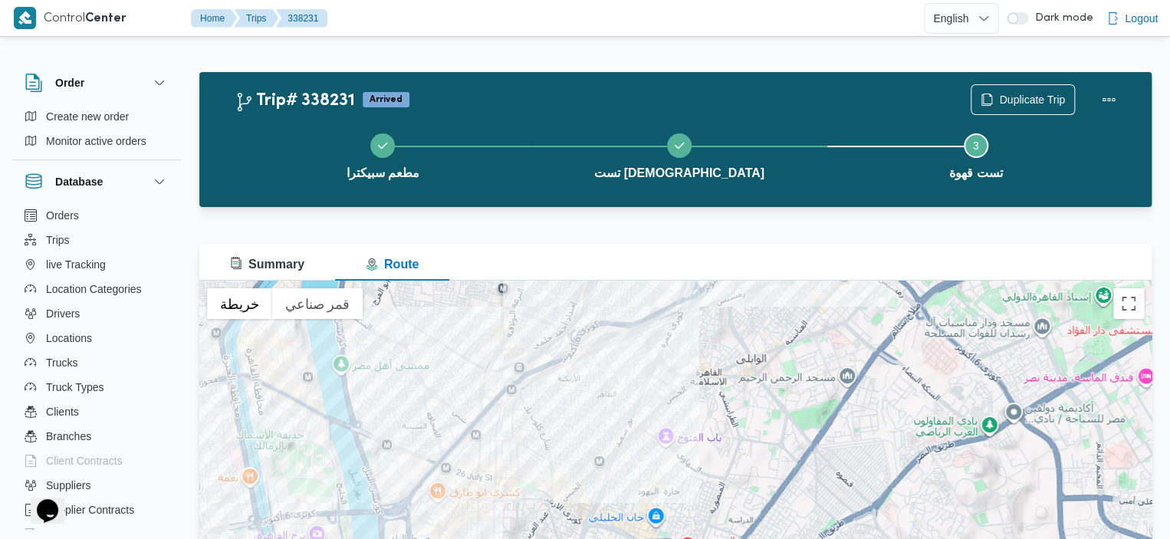
drag, startPoint x: 619, startPoint y: 412, endPoint x: 720, endPoint y: 449, distance: 107.7
click at [720, 449] on div at bounding box center [675, 472] width 952 height 383
click at [301, 269] on span "Summary" at bounding box center [267, 264] width 74 height 13
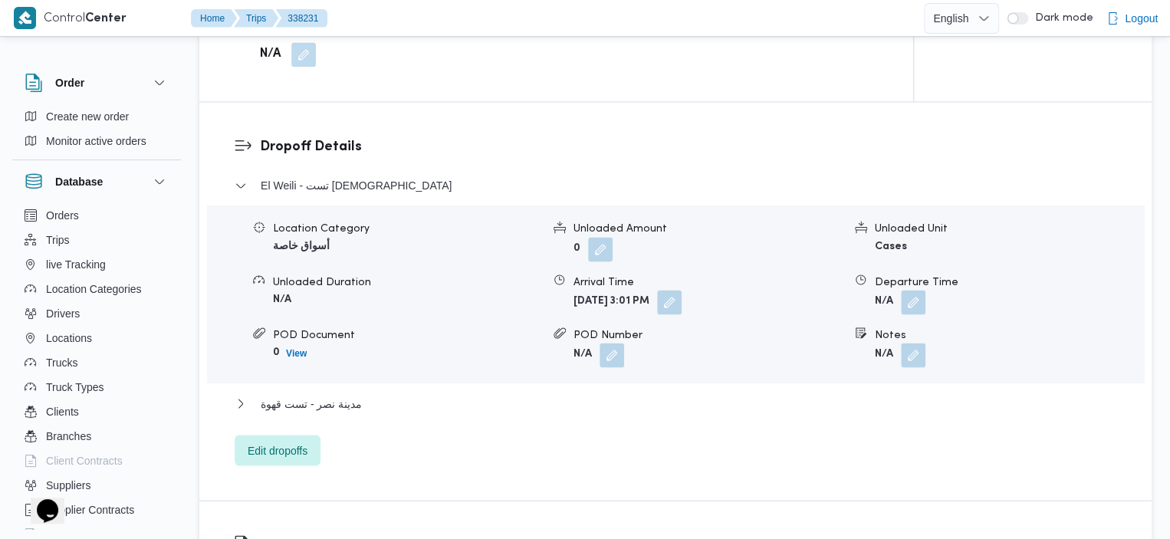
scroll to position [1209, 0]
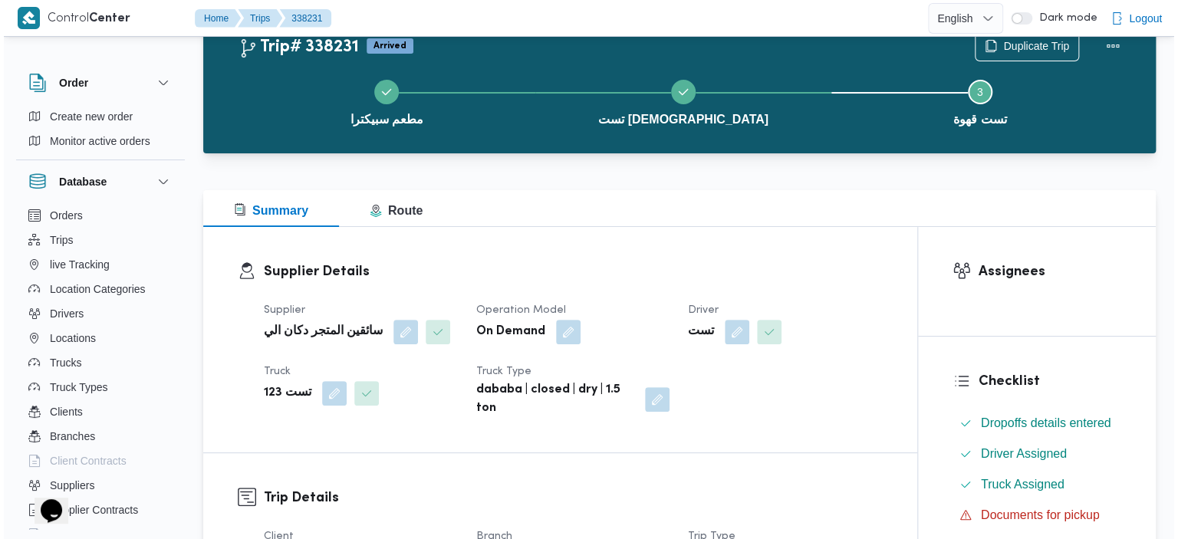
scroll to position [60, 0]
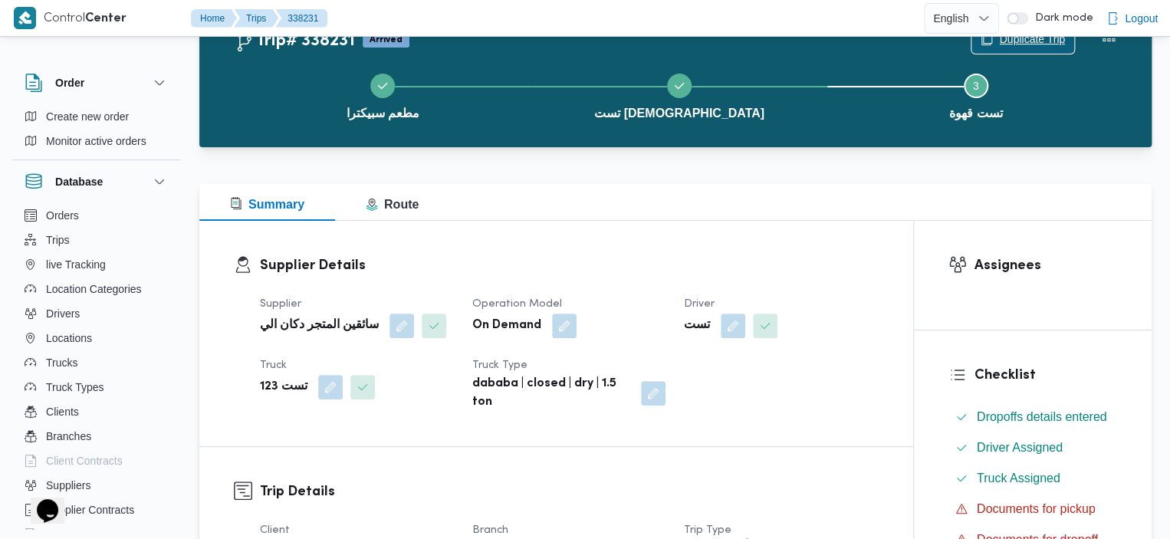
click at [1004, 44] on span "Duplicate Trip" at bounding box center [1032, 39] width 66 height 18
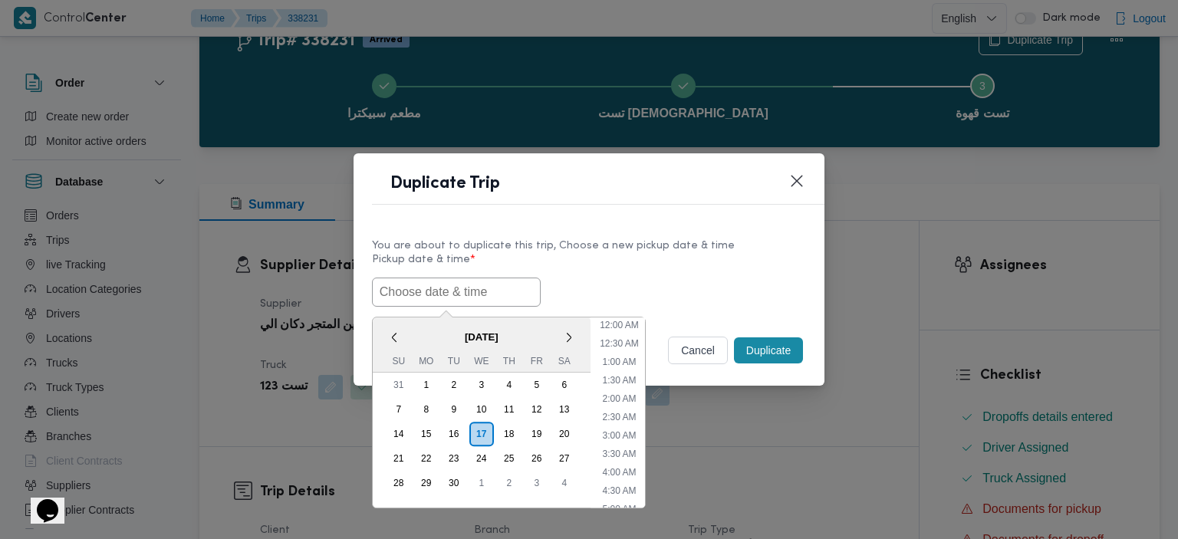
scroll to position [485, 0]
click at [478, 291] on input "text" at bounding box center [456, 292] width 169 height 29
click at [626, 410] on li "3:30 PM" at bounding box center [619, 410] width 47 height 15
type input "[DATE] 3:30PM"
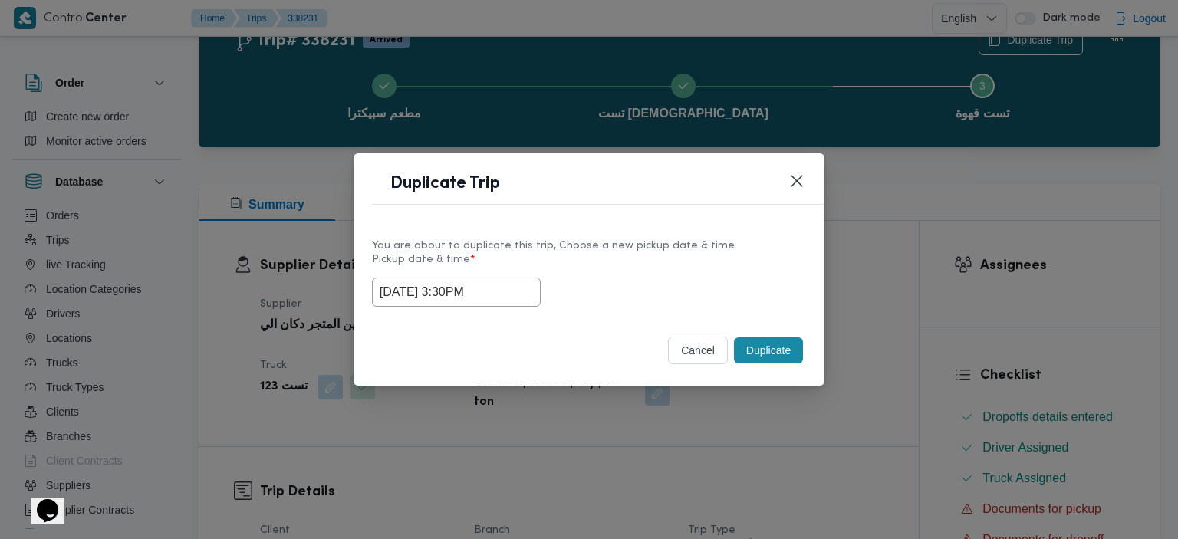
click at [764, 357] on button "Duplicate" at bounding box center [768, 350] width 69 height 26
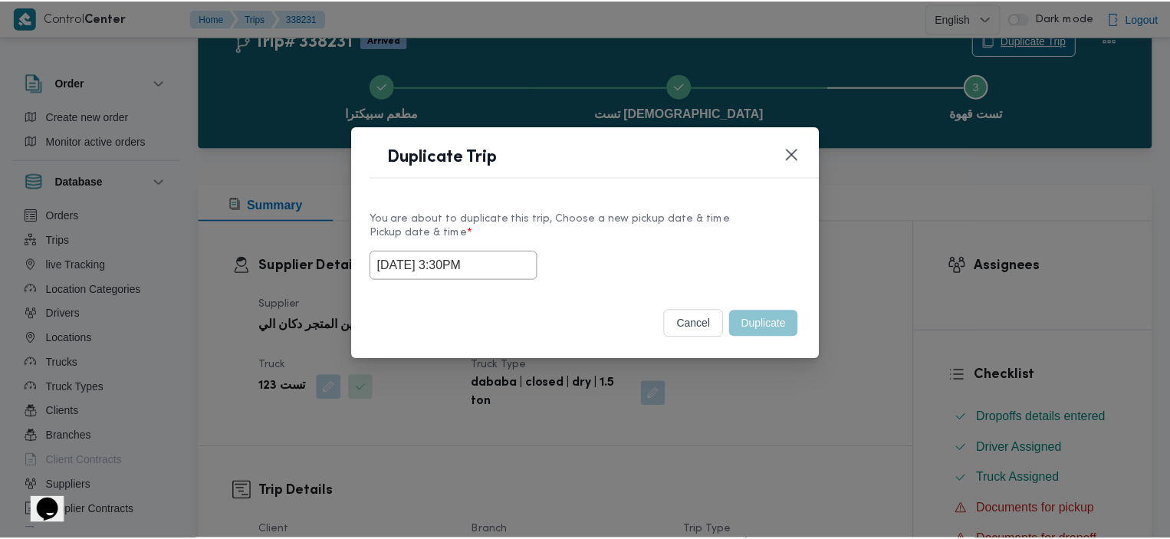
scroll to position [41, 0]
